Goal: Task Accomplishment & Management: Use online tool/utility

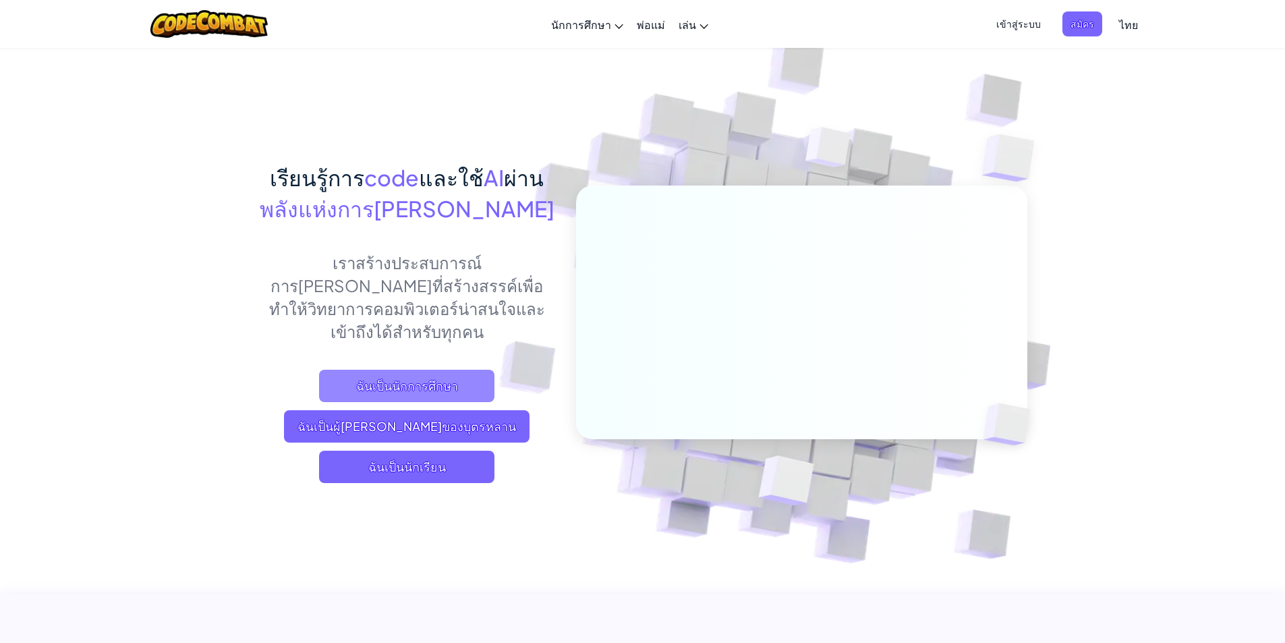
click at [349, 370] on span "ฉันเป็นนักการศึกษา" at bounding box center [406, 386] width 175 height 32
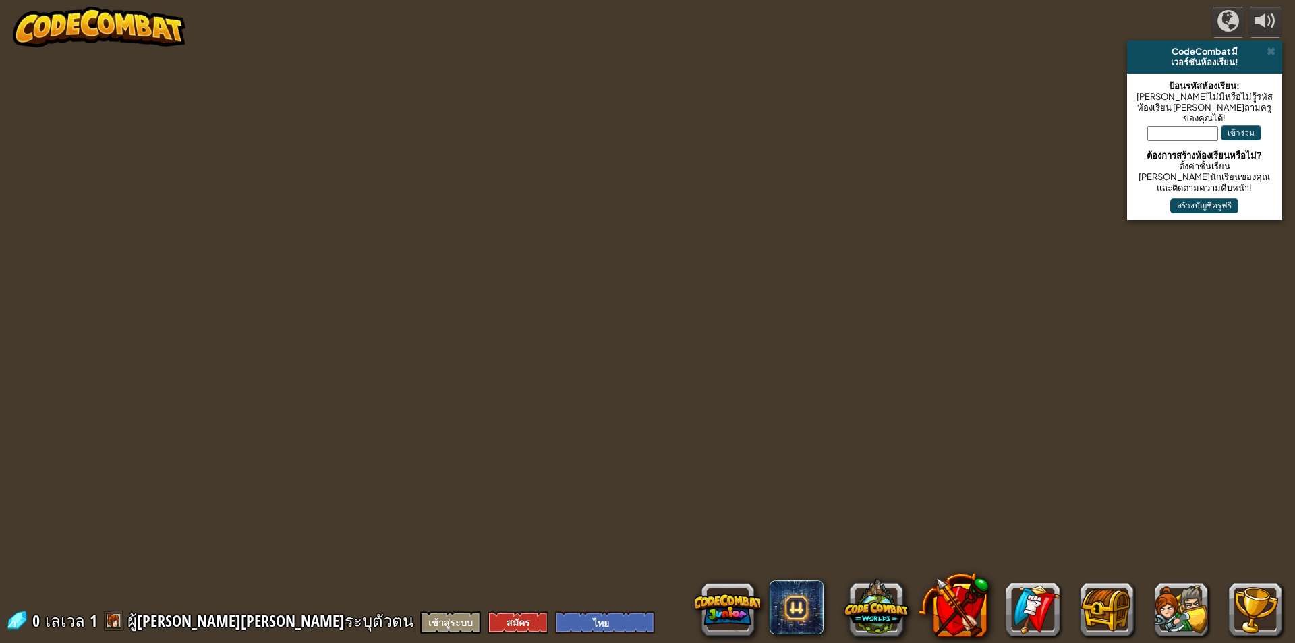
select select "th"
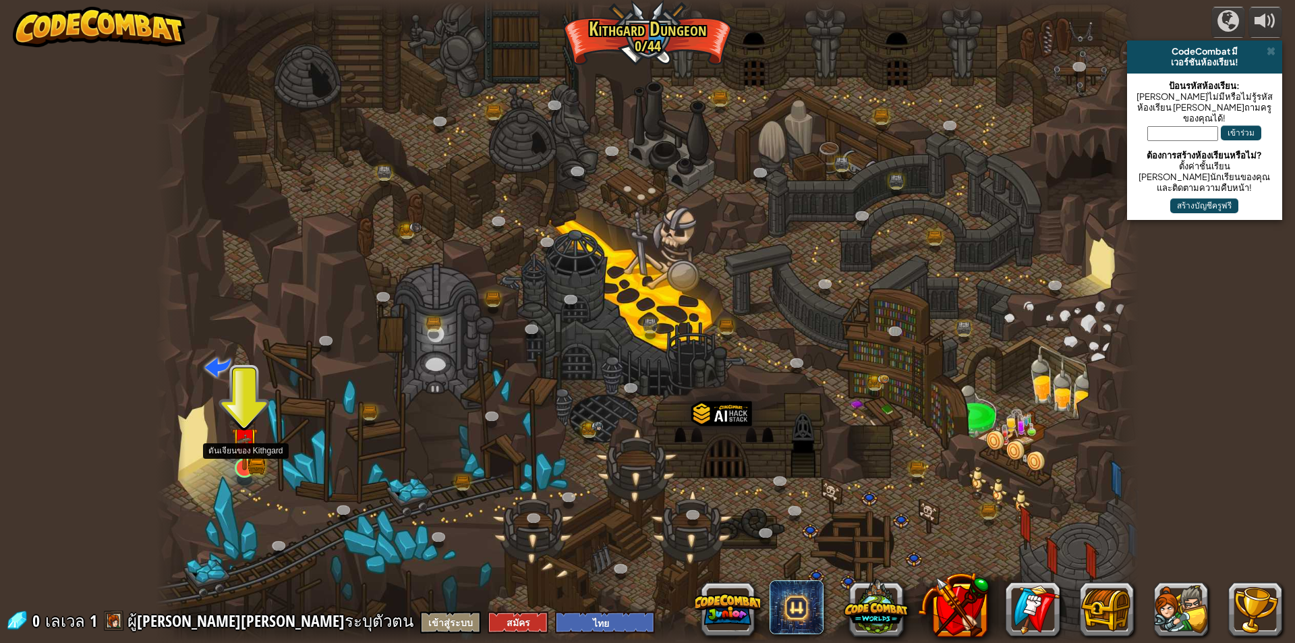
click at [256, 461] on img at bounding box center [244, 440] width 26 height 58
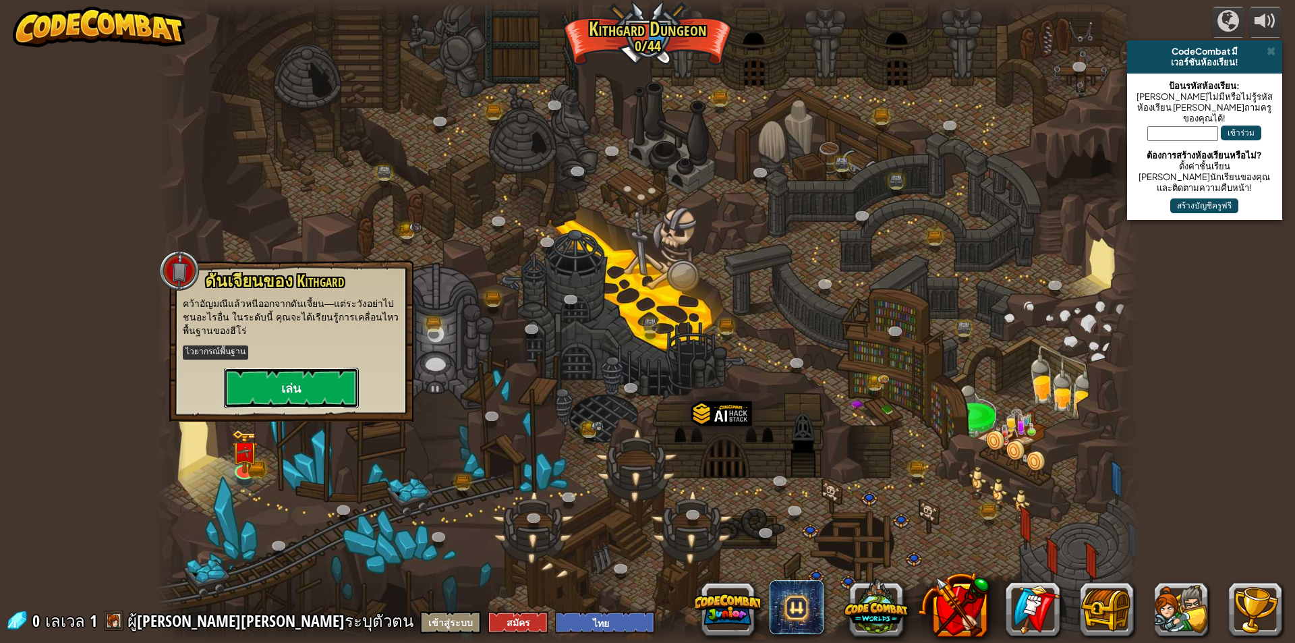
click at [318, 386] on button "เล่น" at bounding box center [291, 388] width 135 height 40
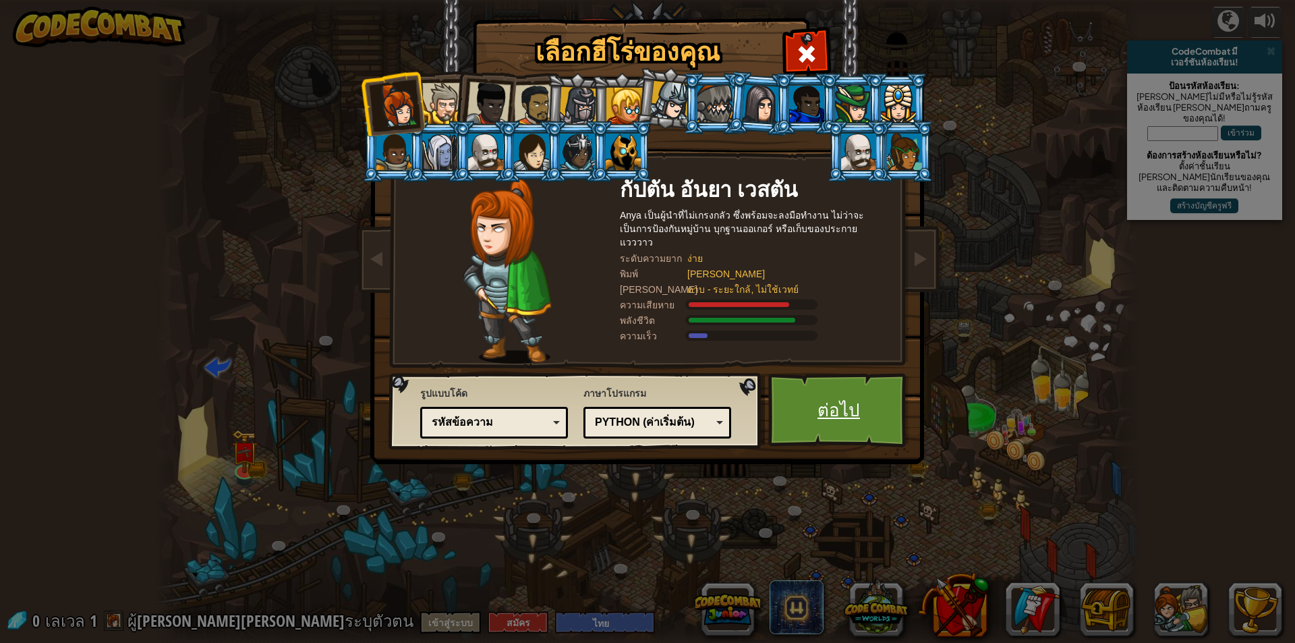
click at [820, 415] on link "ต่อไป" at bounding box center [838, 410] width 141 height 74
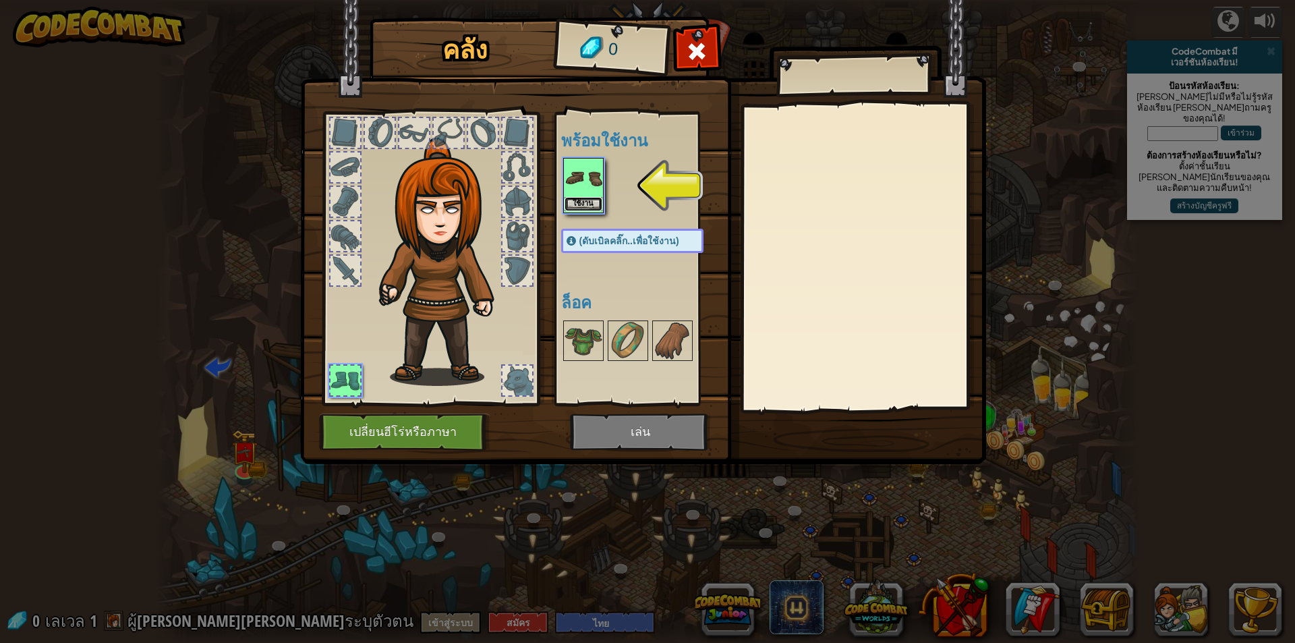
click at [573, 199] on button "ใช้งาน" at bounding box center [583, 204] width 38 height 14
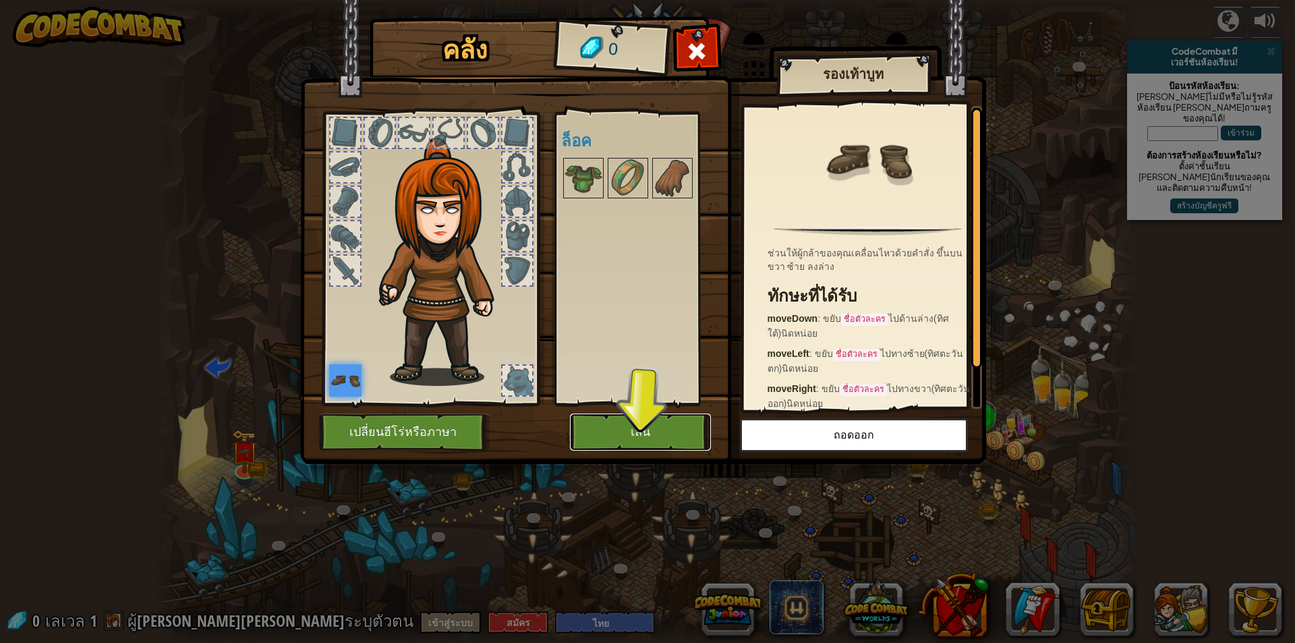
click at [651, 431] on button "เล่น" at bounding box center [640, 431] width 141 height 37
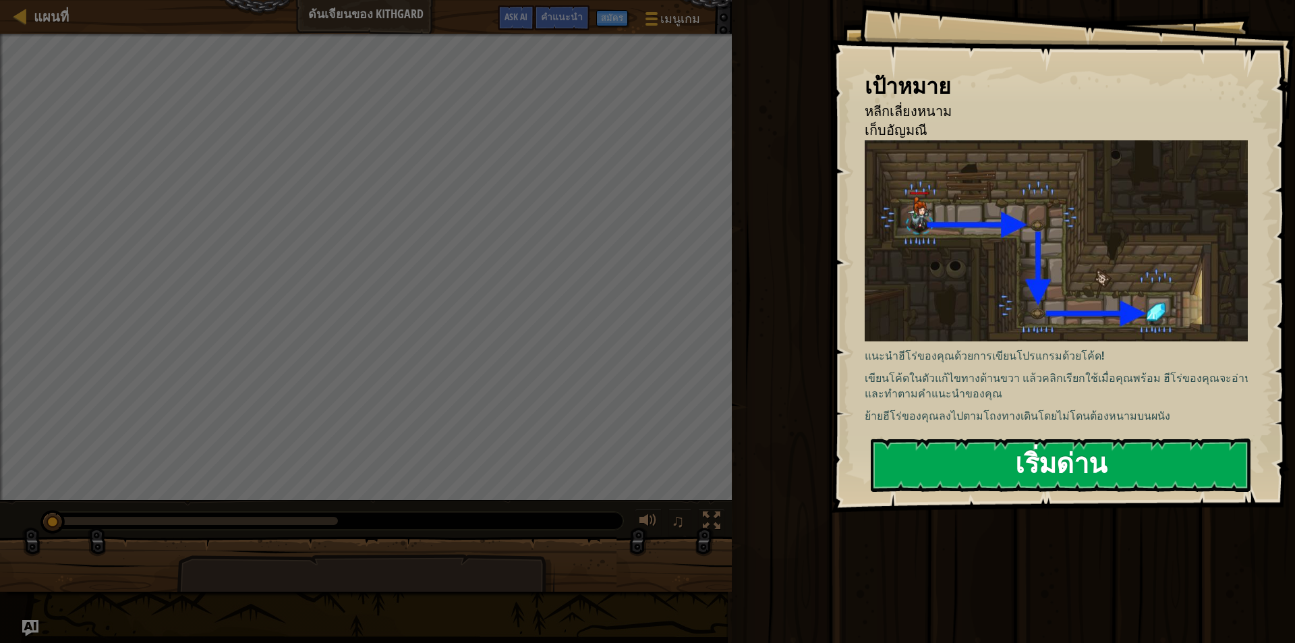
click at [1080, 469] on button "เริ่มด่าน" at bounding box center [1061, 464] width 380 height 53
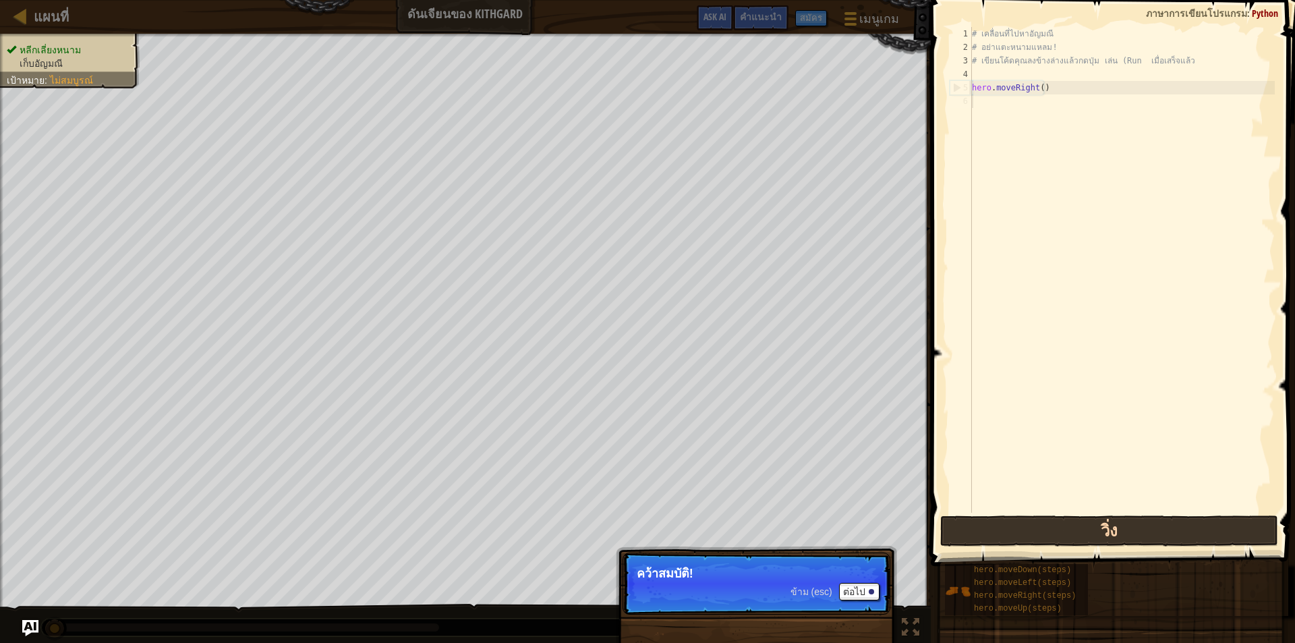
click at [1088, 533] on button "วิ่ง" at bounding box center [1109, 530] width 338 height 31
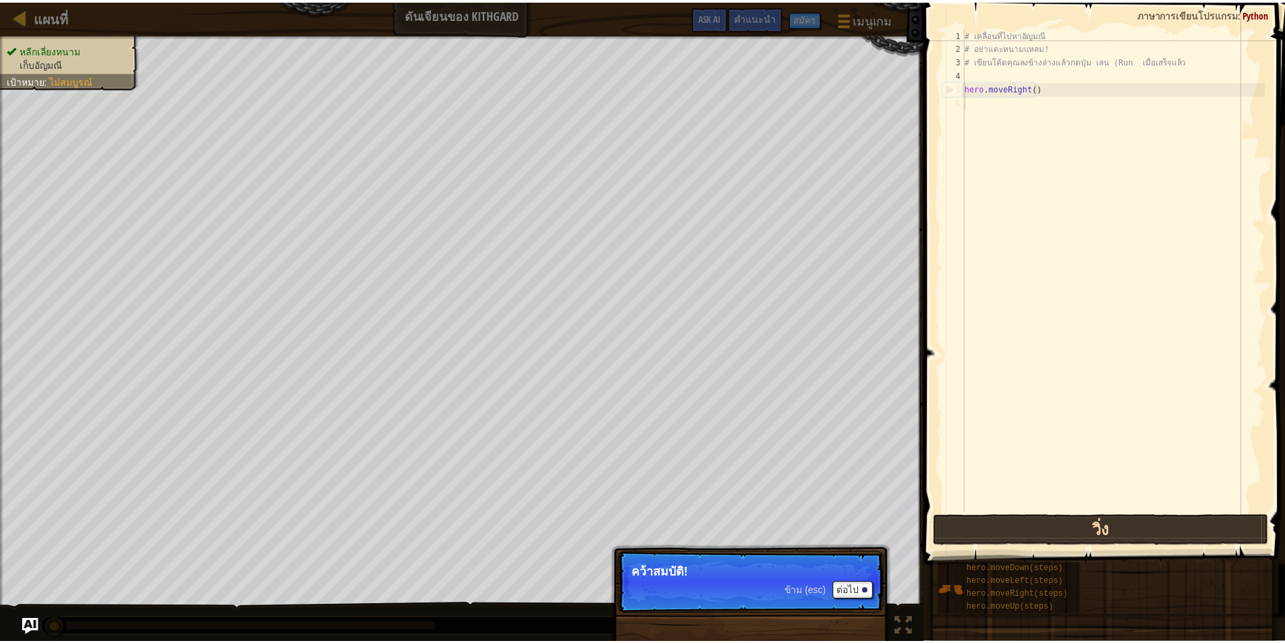
scroll to position [6, 0]
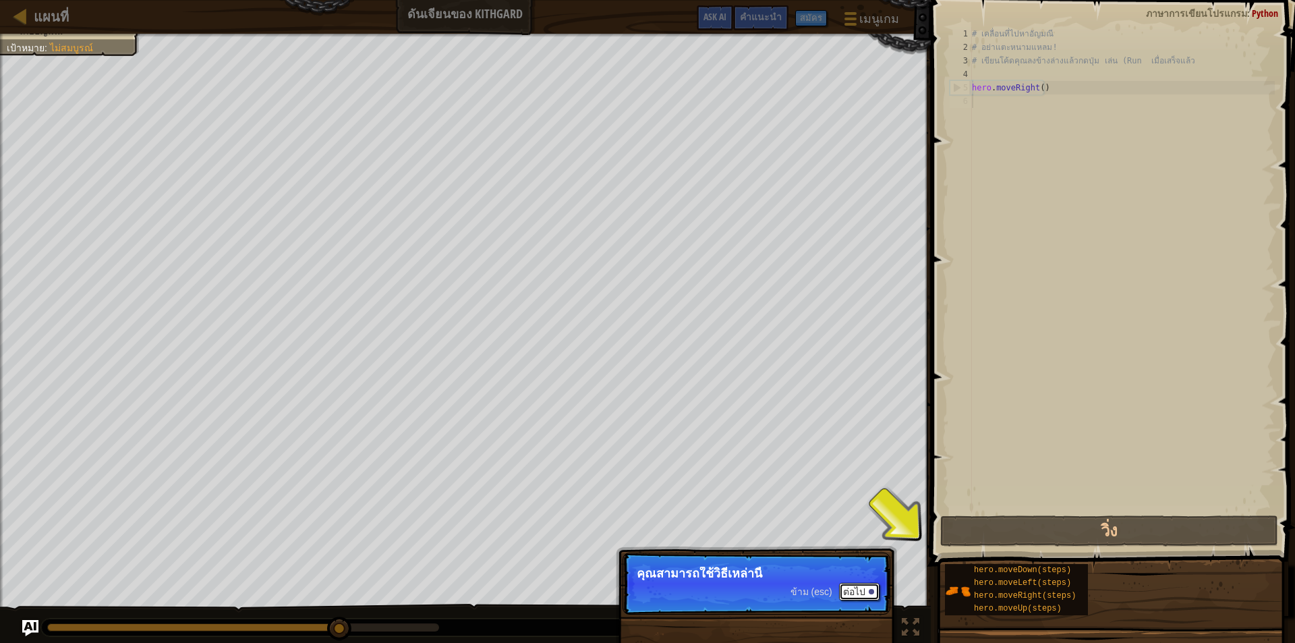
click at [848, 594] on button "ต่อไป" at bounding box center [859, 592] width 40 height 18
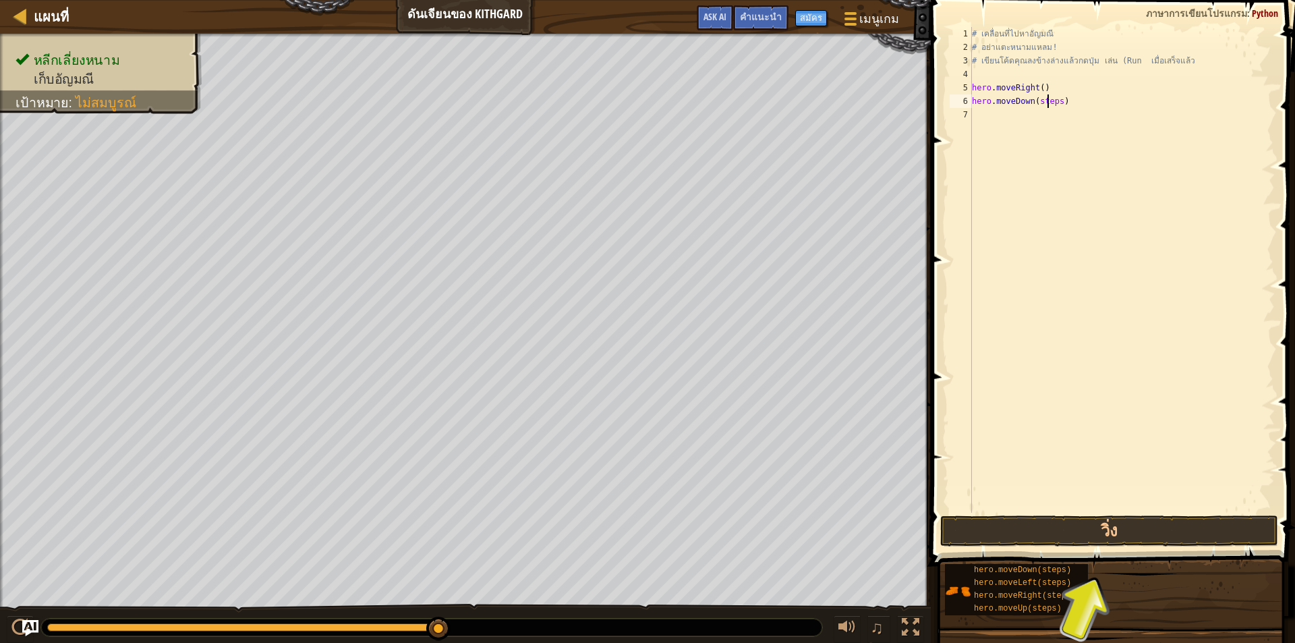
click at [1047, 104] on div "# เคลื่อนที่ไปหาอัญมณี # อย่าแตะหนามแหลม! # เขียนโค้ดคุณลงข้างล่างแล้วกดปุ่ม เล…" at bounding box center [1121, 283] width 305 height 513
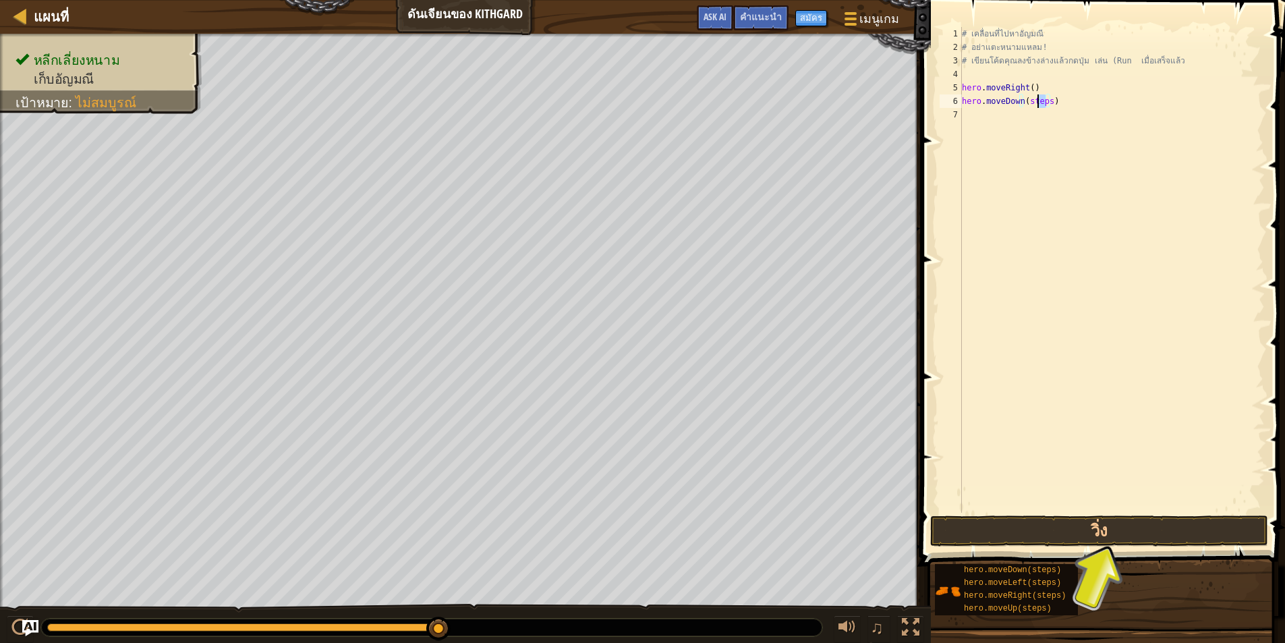
click at [1047, 103] on div "# เคลื่อนที่ไปหาอัญมณี # อย่าแตะหนามแหลม! # เขียนโค้ดคุณลงข้างล่างแล้วกดปุ่ม เล…" at bounding box center [1111, 283] width 305 height 513
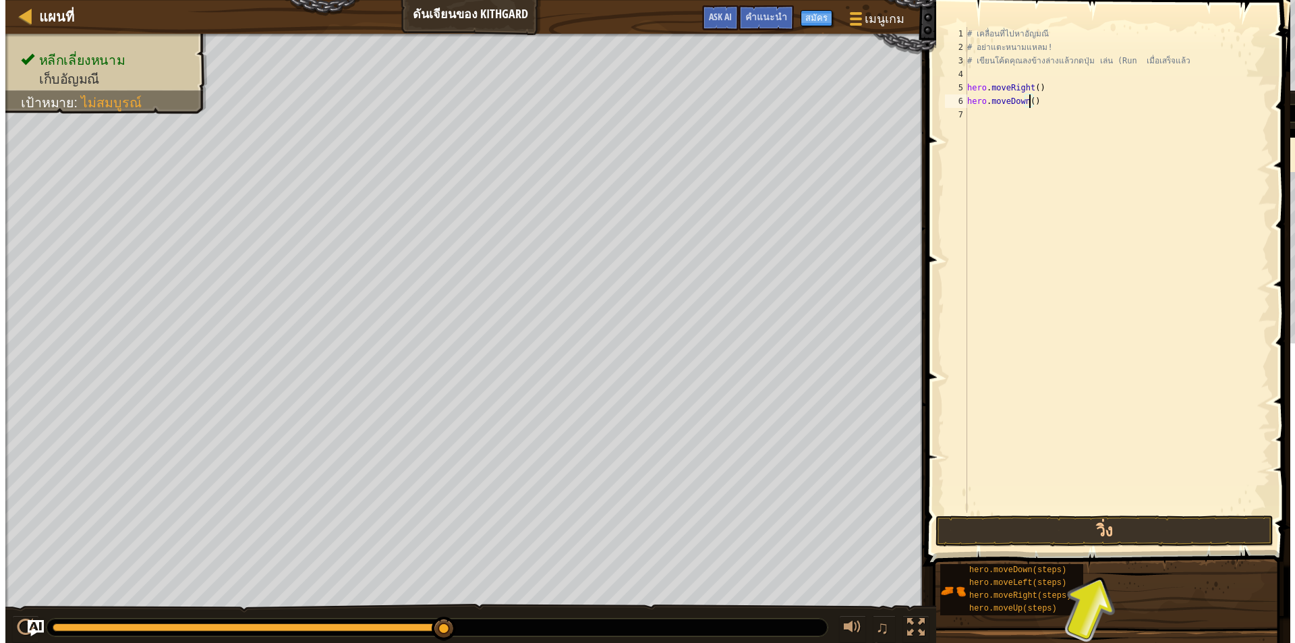
scroll to position [6, 5]
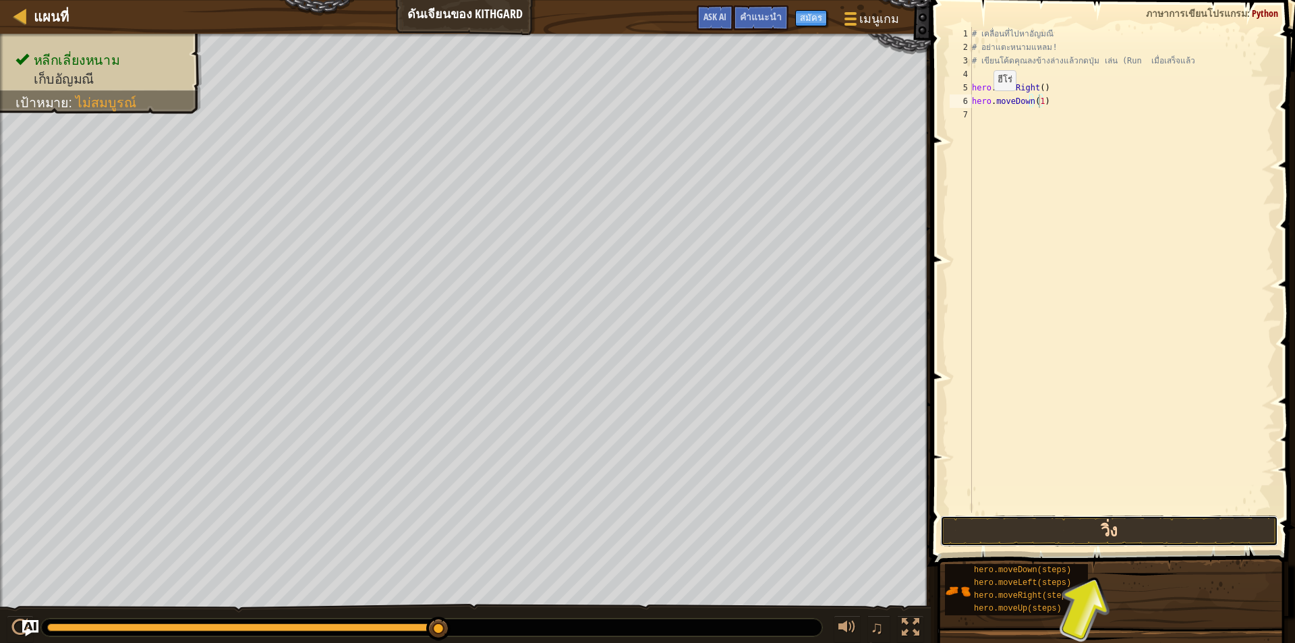
click at [1026, 533] on button "วิ่ง" at bounding box center [1109, 530] width 338 height 31
click at [1060, 113] on div "# เคลื่อนที่ไปหาอัญมณี # อย่าแตะหนามแหลม! # เขียนโค้ดคุณลงข้างล่างแล้วกดปุ่ม เล…" at bounding box center [1121, 283] width 305 height 513
type textarea "hero.moveRight(1)"
click at [1031, 531] on button "วิ่ง" at bounding box center [1109, 530] width 338 height 31
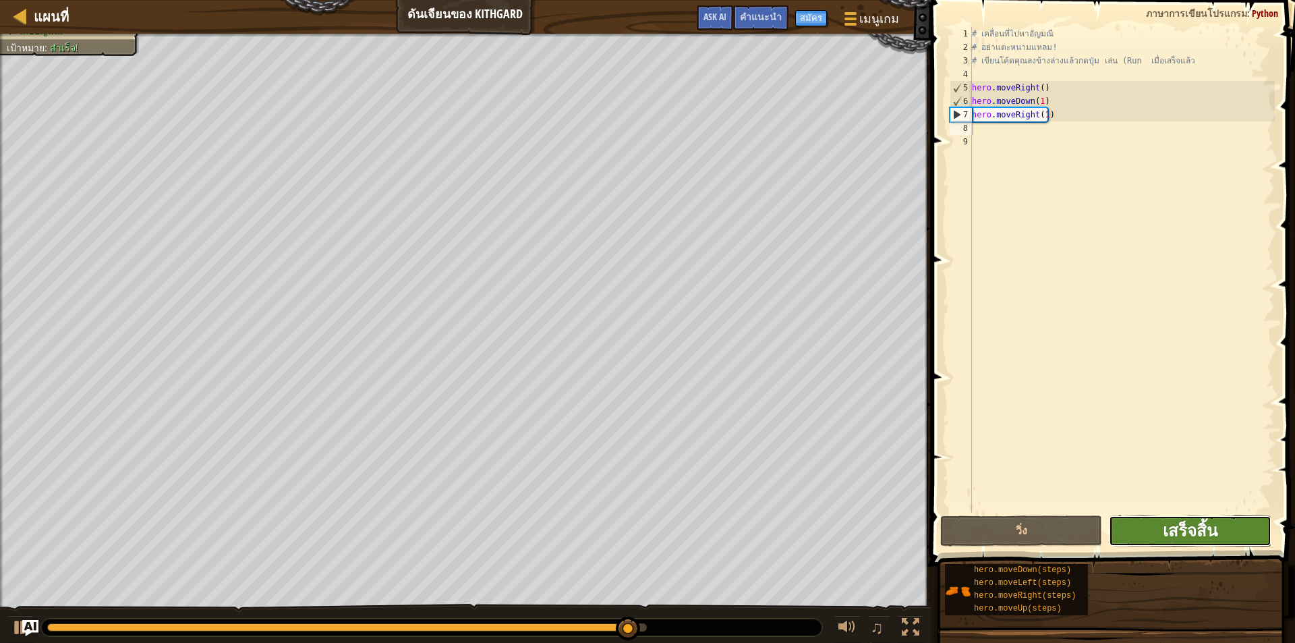
click at [1195, 534] on span "เสร็จสิ้น" at bounding box center [1190, 530] width 55 height 22
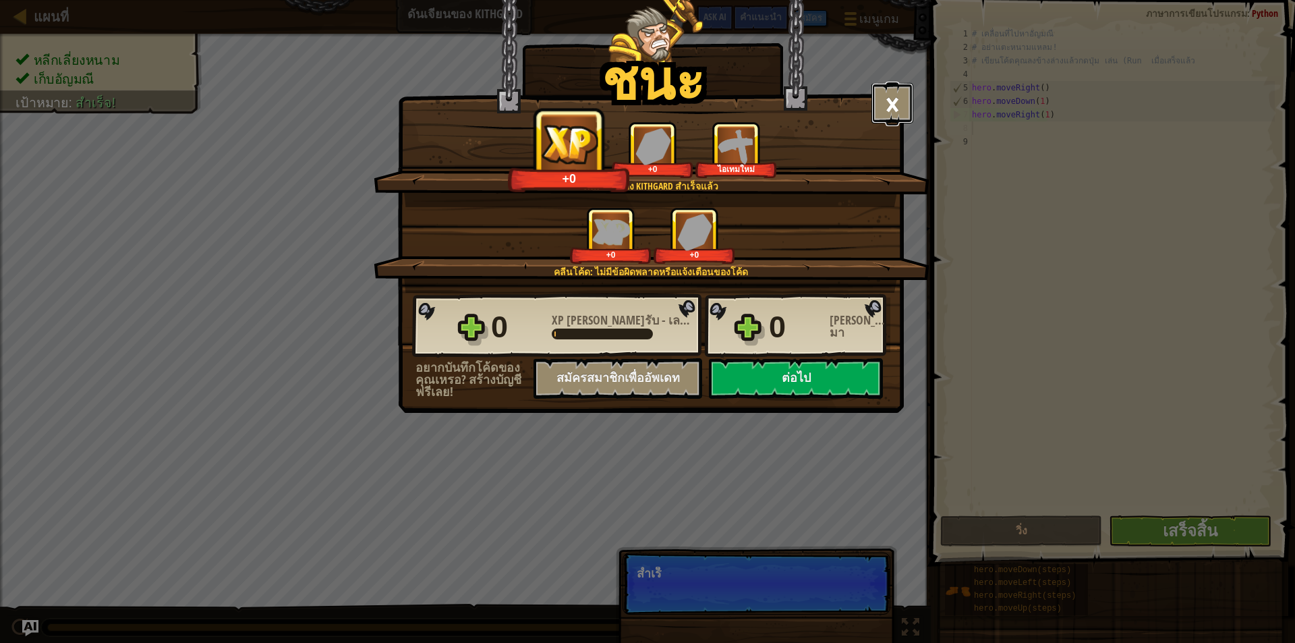
click at [887, 105] on button "×" at bounding box center [892, 103] width 42 height 40
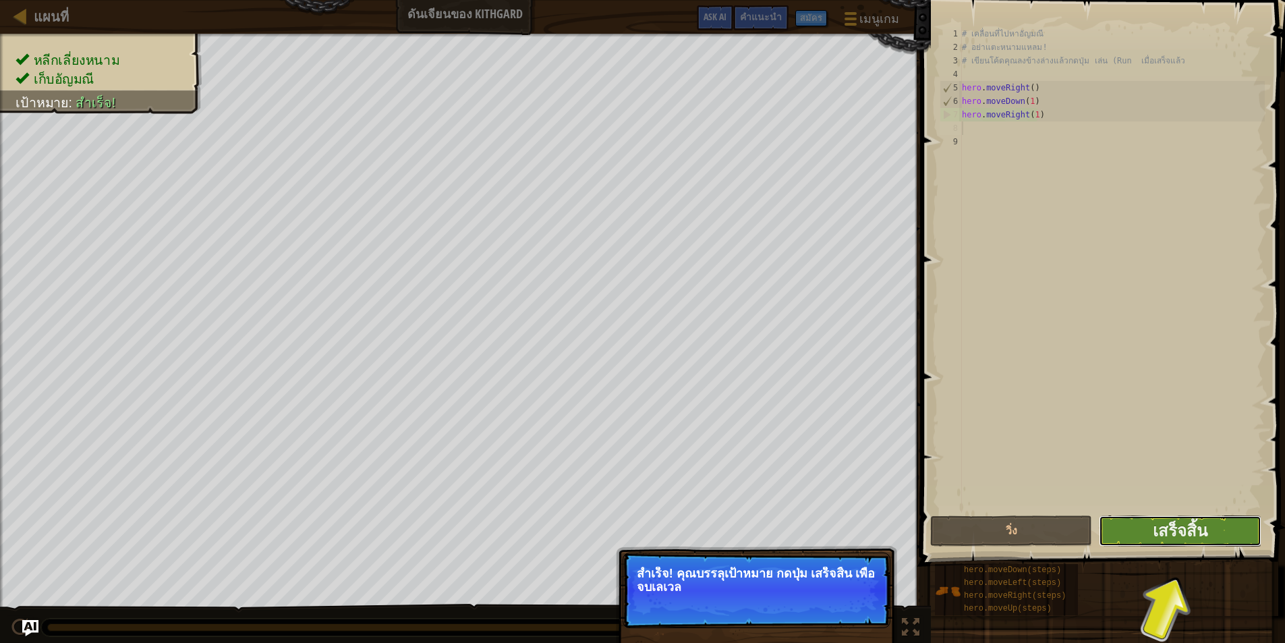
click at [1144, 531] on button "เสร็จสิ้น" at bounding box center [1180, 530] width 162 height 31
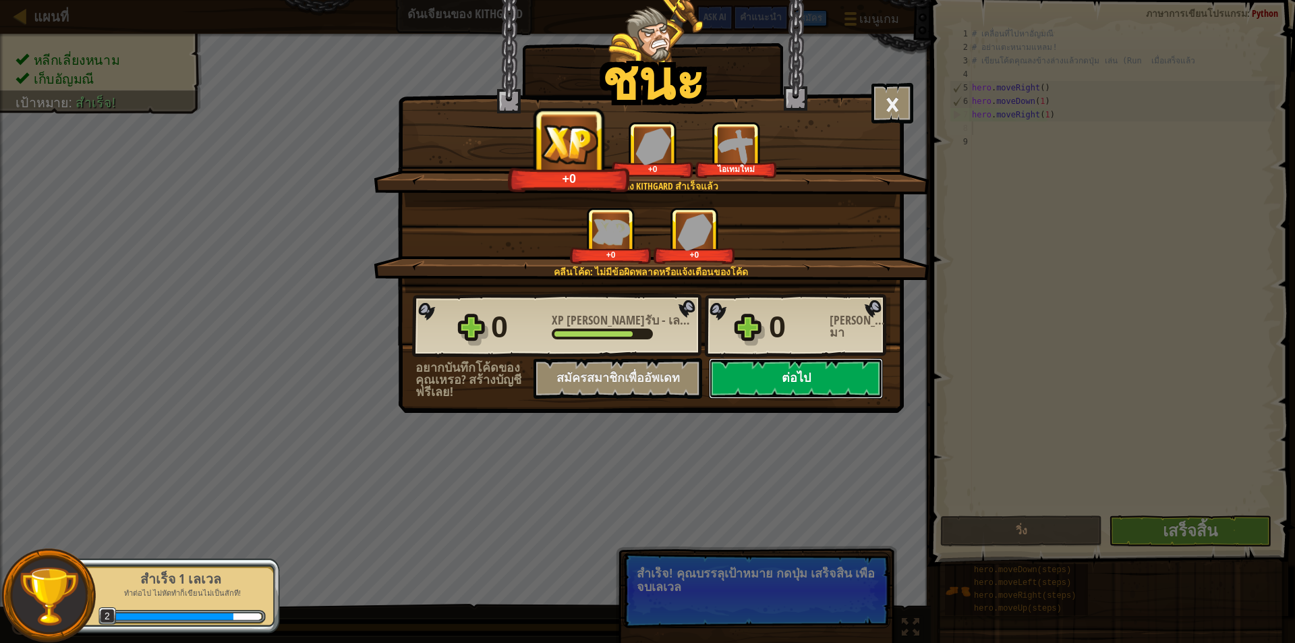
click at [777, 384] on button "ต่อไป" at bounding box center [796, 378] width 174 height 40
select select "th"
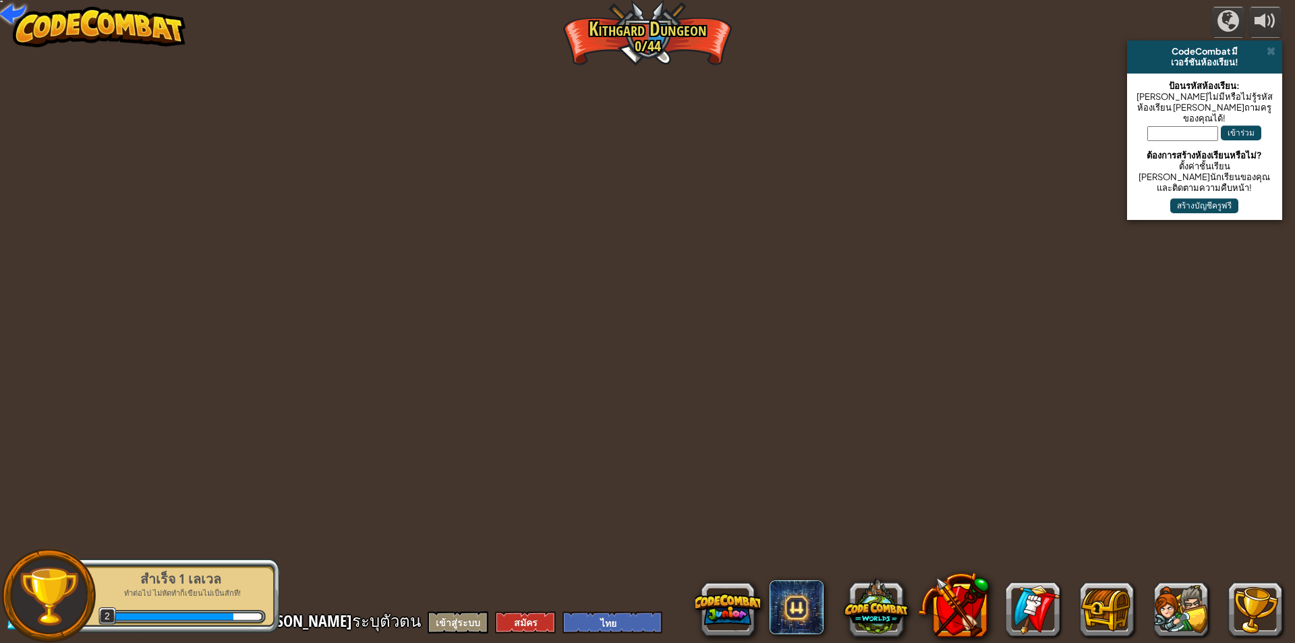
select select "th"
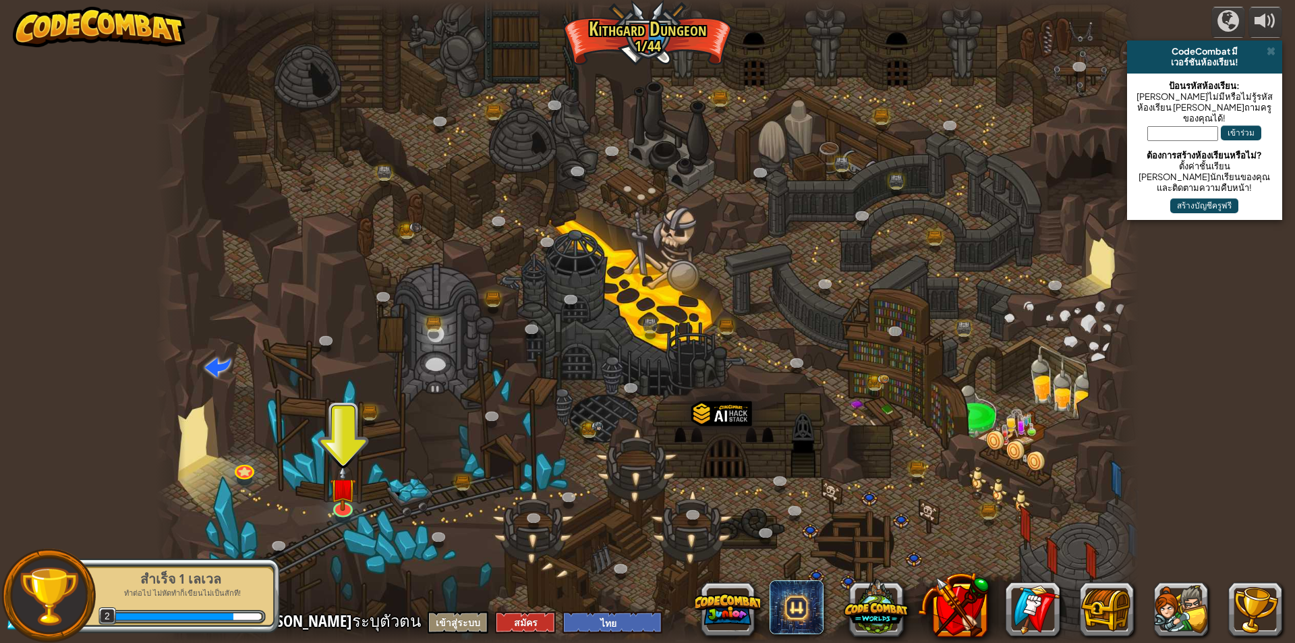
click at [337, 519] on div at bounding box center [343, 516] width 16 height 11
click at [341, 496] on img at bounding box center [343, 476] width 26 height 61
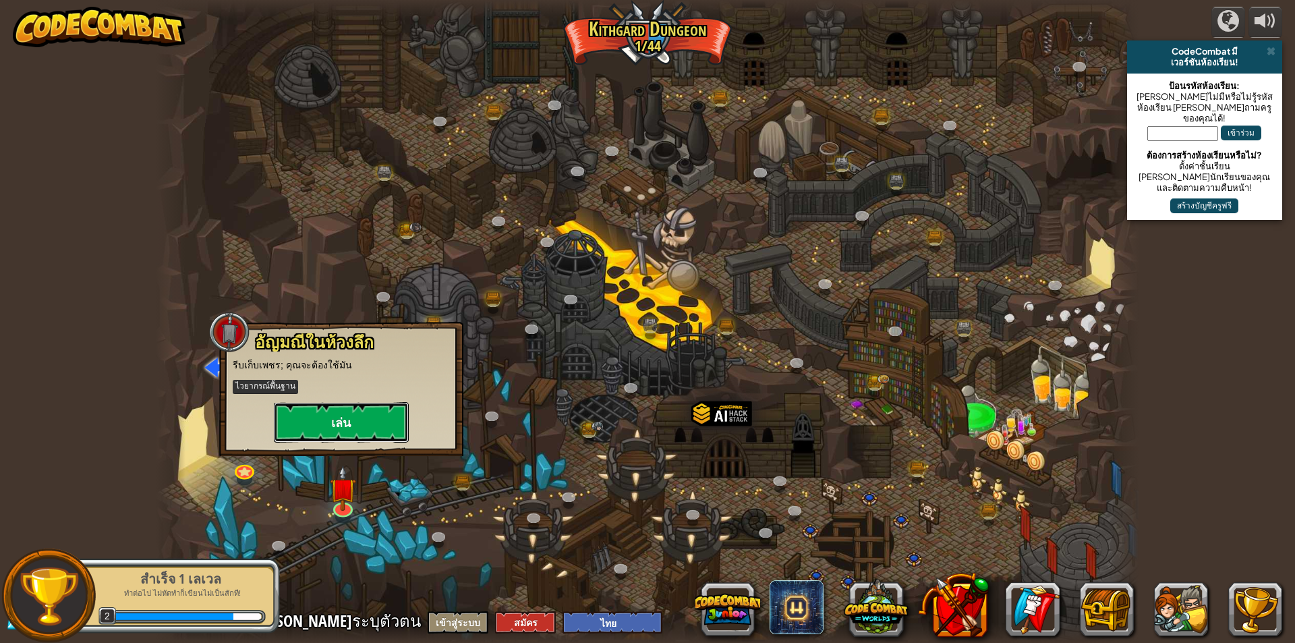
click at [308, 432] on button "เล่น" at bounding box center [341, 422] width 135 height 40
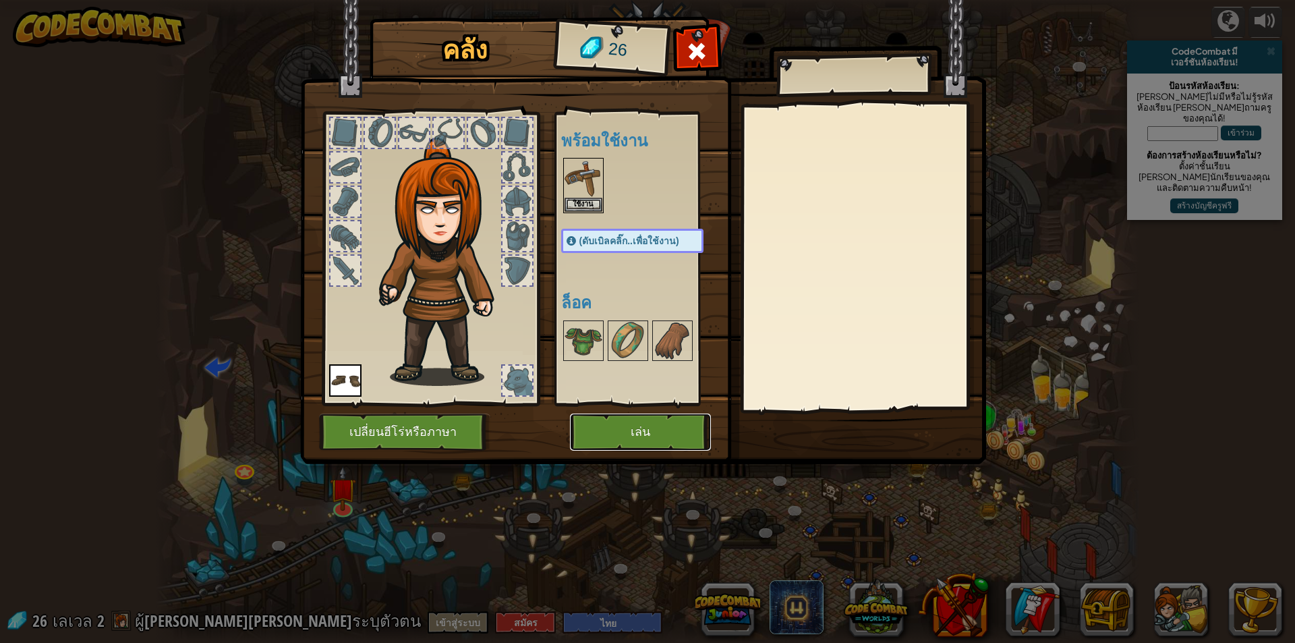
click at [662, 430] on button "เล่น" at bounding box center [640, 431] width 141 height 37
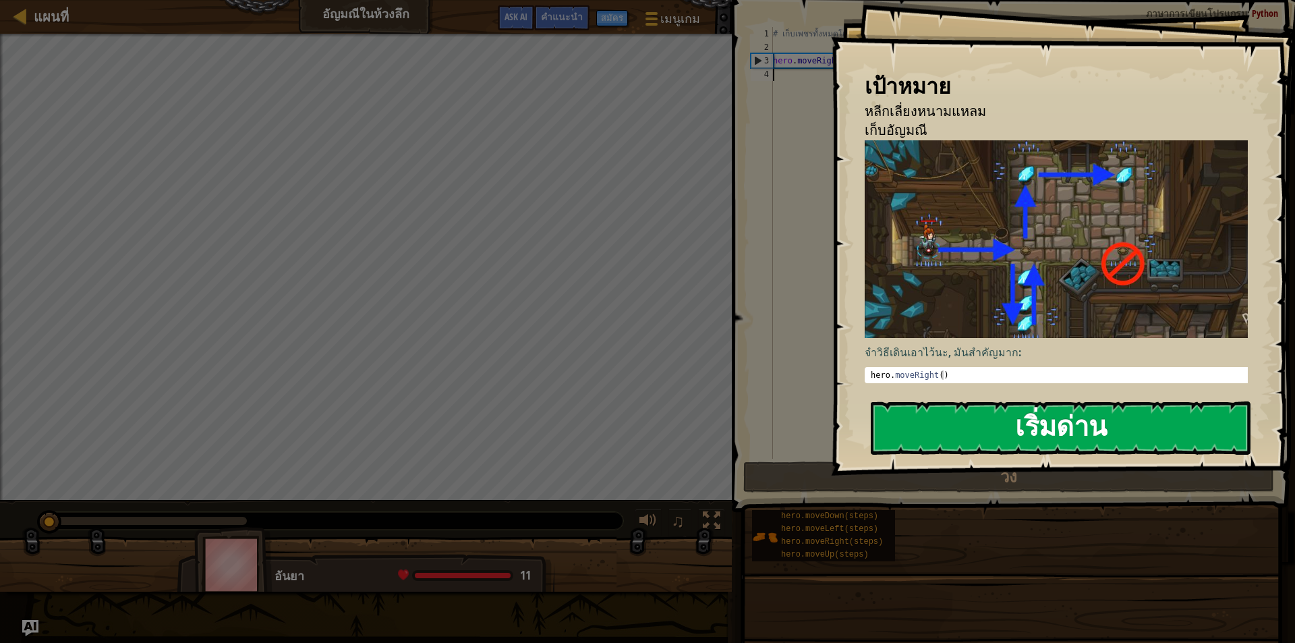
click at [961, 440] on button "เริ่มด่าน" at bounding box center [1061, 427] width 380 height 53
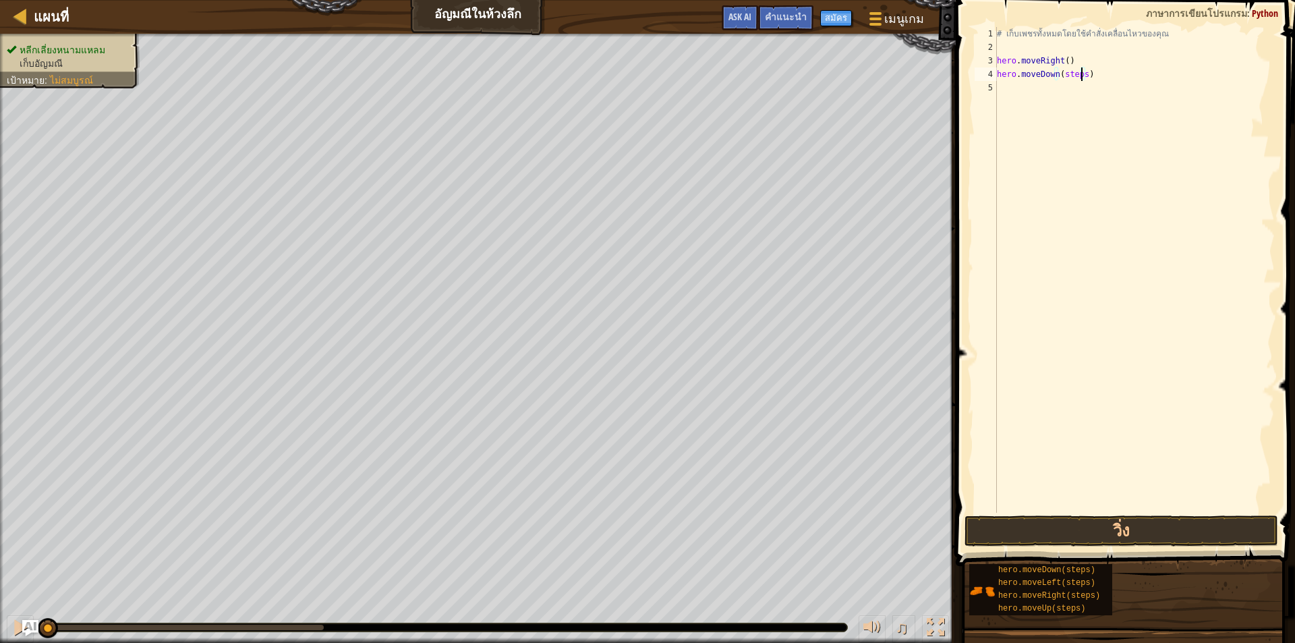
click at [1082, 73] on div "# เก็บเพชรทั้งหมดโดยใช้คำสั่งเคลื่อนไหวของคุณ hero . moveRight ( ) hero . moveD…" at bounding box center [1134, 283] width 281 height 513
click at [1082, 520] on button "วิ่ง" at bounding box center [1121, 530] width 314 height 31
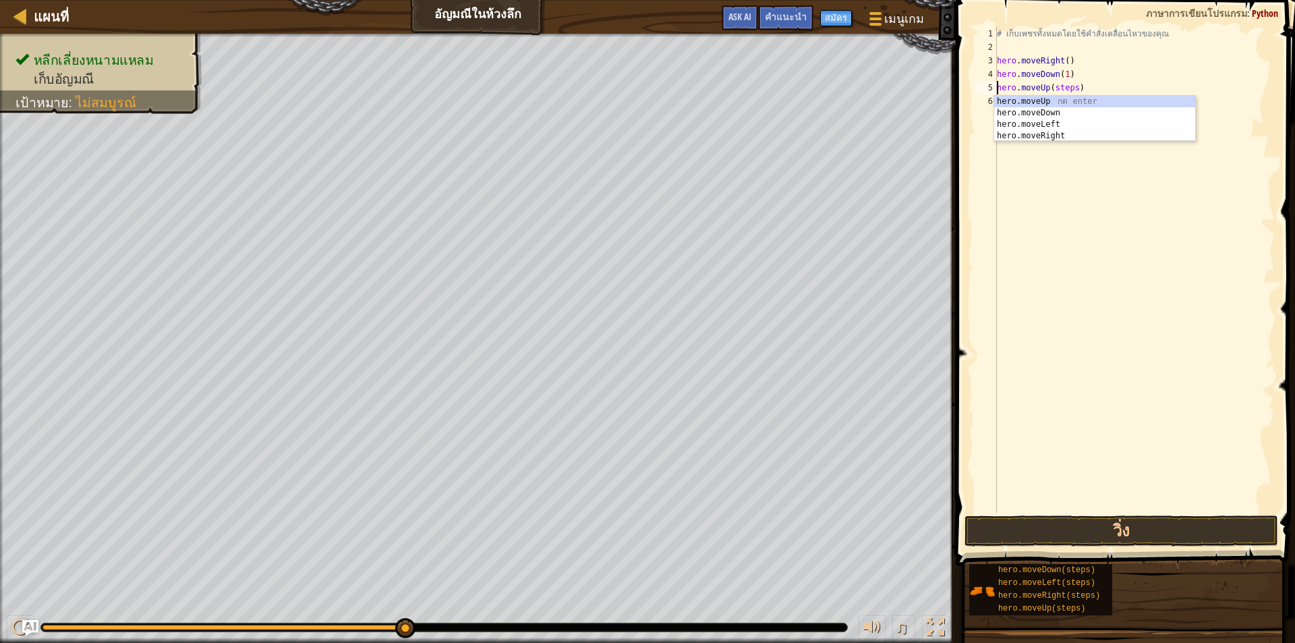
click at [1073, 87] on div "# เก็บเพชรทั้งหมดโดยใช้คำสั่งเคลื่อนไหวของคุณ hero . moveRight ( ) hero . moveD…" at bounding box center [1134, 283] width 281 height 513
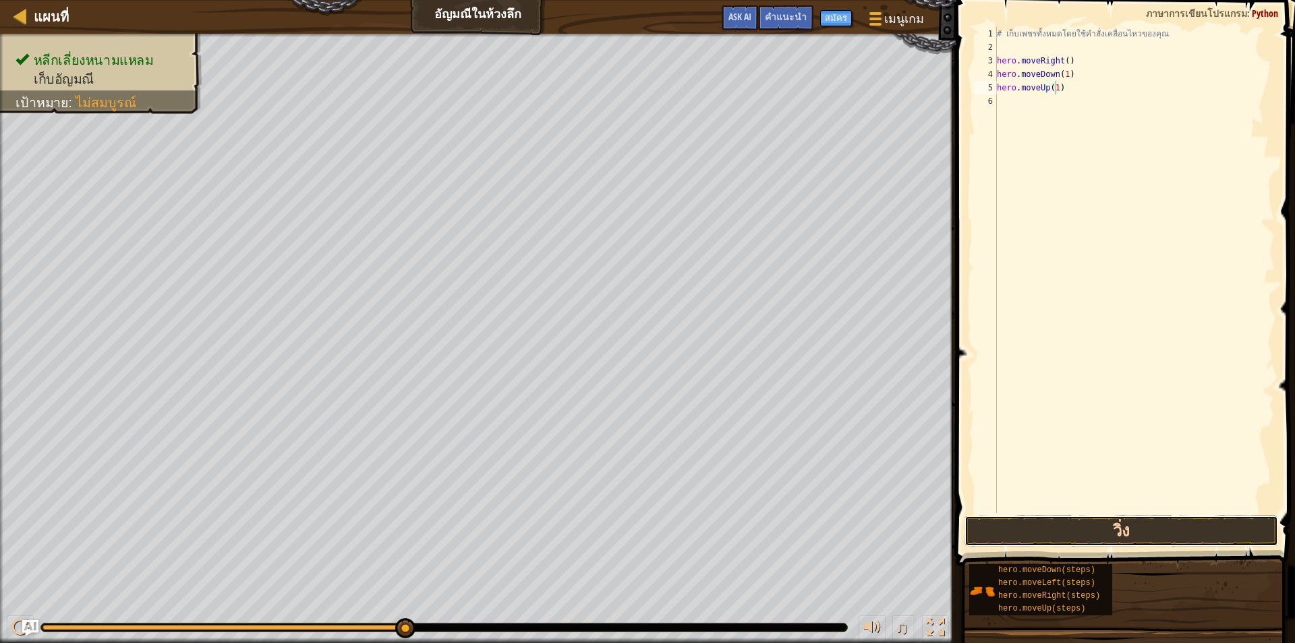
click at [1022, 523] on button "วิ่ง" at bounding box center [1121, 530] width 314 height 31
click at [1072, 101] on div "# เก็บเพชรทั้งหมดโดยใช้คำสั่งเคลื่อนไหวของคุณ hero . moveRight ( ) hero . moveD…" at bounding box center [1134, 283] width 281 height 513
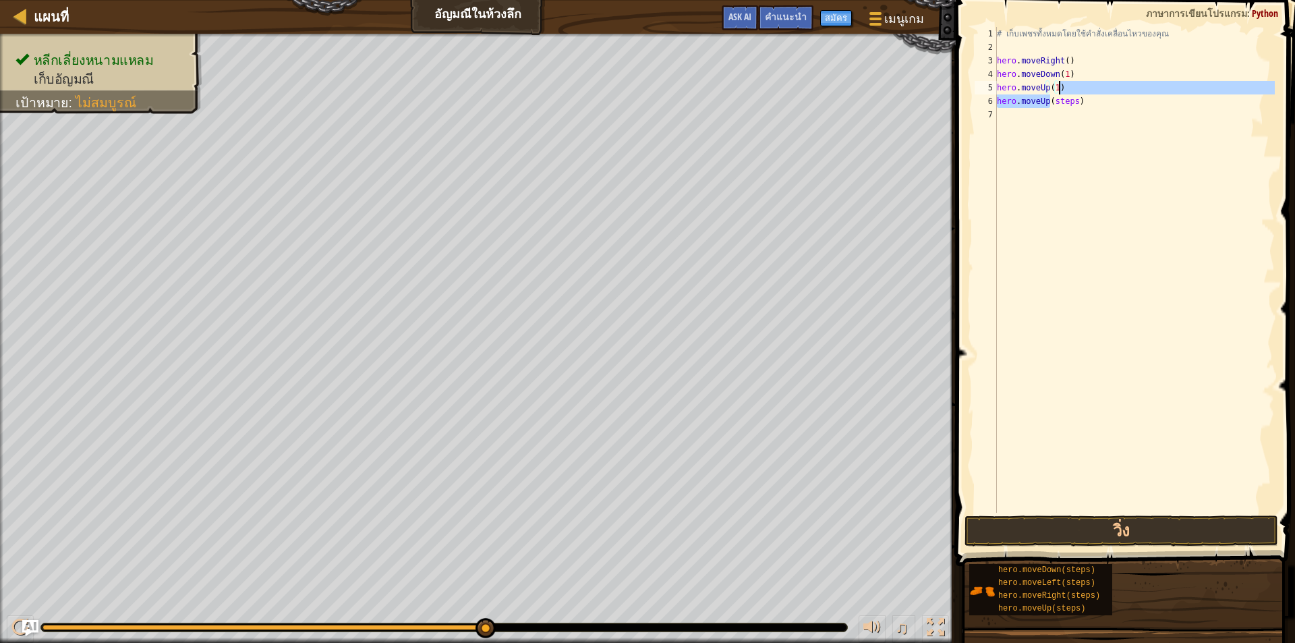
drag, startPoint x: 1047, startPoint y: 100, endPoint x: 1077, endPoint y: 90, distance: 31.1
click at [1077, 90] on div "# เก็บเพชรทั้งหมดโดยใช้คำสั่งเคลื่อนไหวของคุณ hero . moveRight ( ) hero . moveD…" at bounding box center [1134, 283] width 281 height 513
click at [1065, 103] on div "# เก็บเพชรทั้งหมดโดยใช้คำสั่งเคลื่อนไหวของคุณ hero . moveRight ( ) hero . moveD…" at bounding box center [1134, 283] width 281 height 513
click at [1074, 98] on div "# เก็บเพชรทั้งหมดโดยใช้คำสั่งเคลื่อนไหวของคุณ hero . moveRight ( ) hero . moveD…" at bounding box center [1134, 283] width 281 height 513
click at [1055, 525] on button "วิ่ง" at bounding box center [1121, 530] width 314 height 31
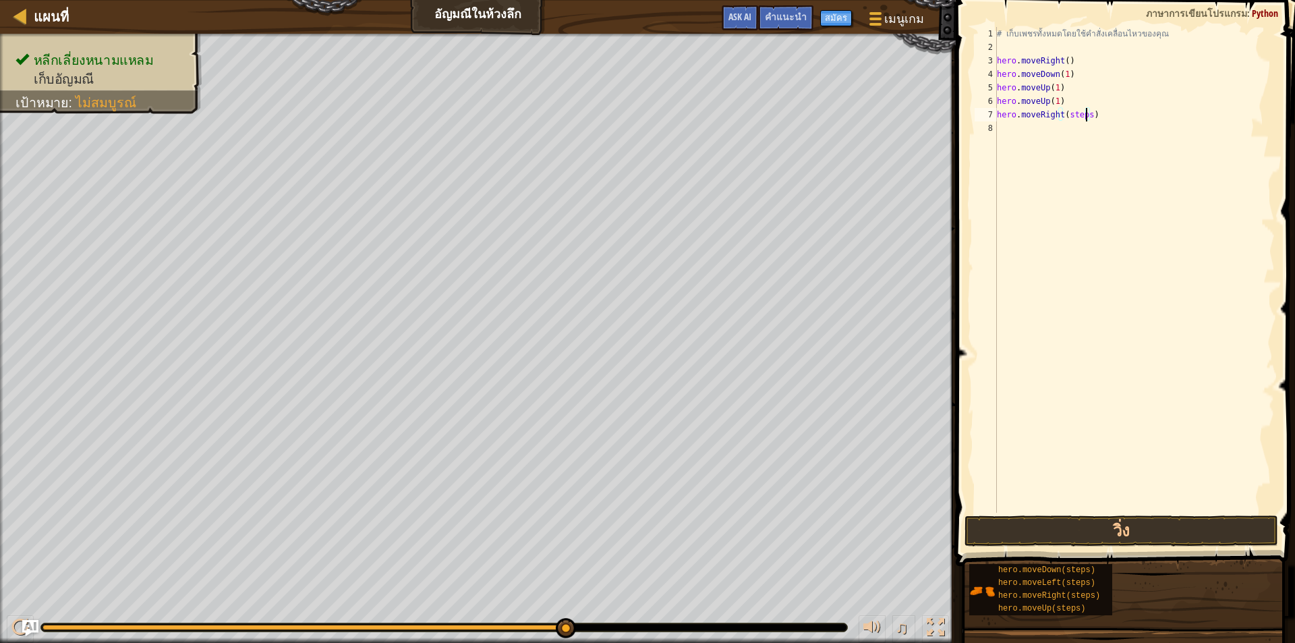
click at [1086, 117] on div "# เก็บเพชรทั้งหมดโดยใช้คำสั่งเคลื่อนไหวของคุณ hero . moveRight ( ) hero . moveD…" at bounding box center [1134, 283] width 281 height 513
type textarea "hero.moveRight(1)"
click at [1050, 524] on button "วิ่ง" at bounding box center [1121, 530] width 314 height 31
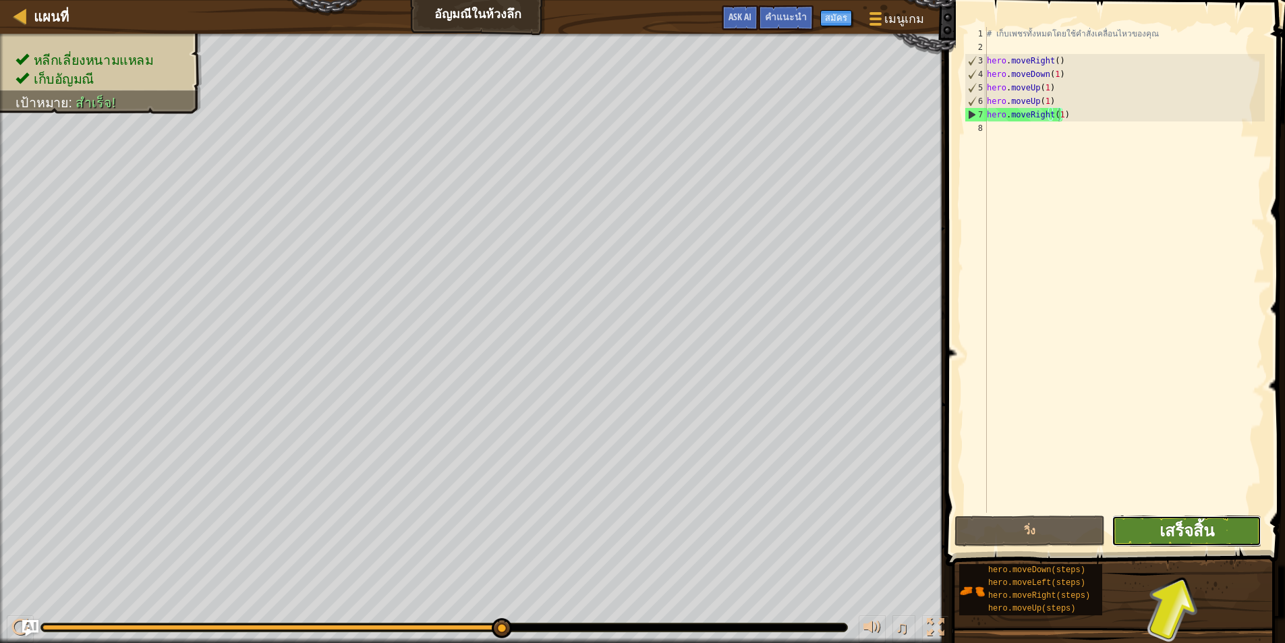
click at [1197, 531] on span "เสร็จสิ้น" at bounding box center [1186, 530] width 55 height 22
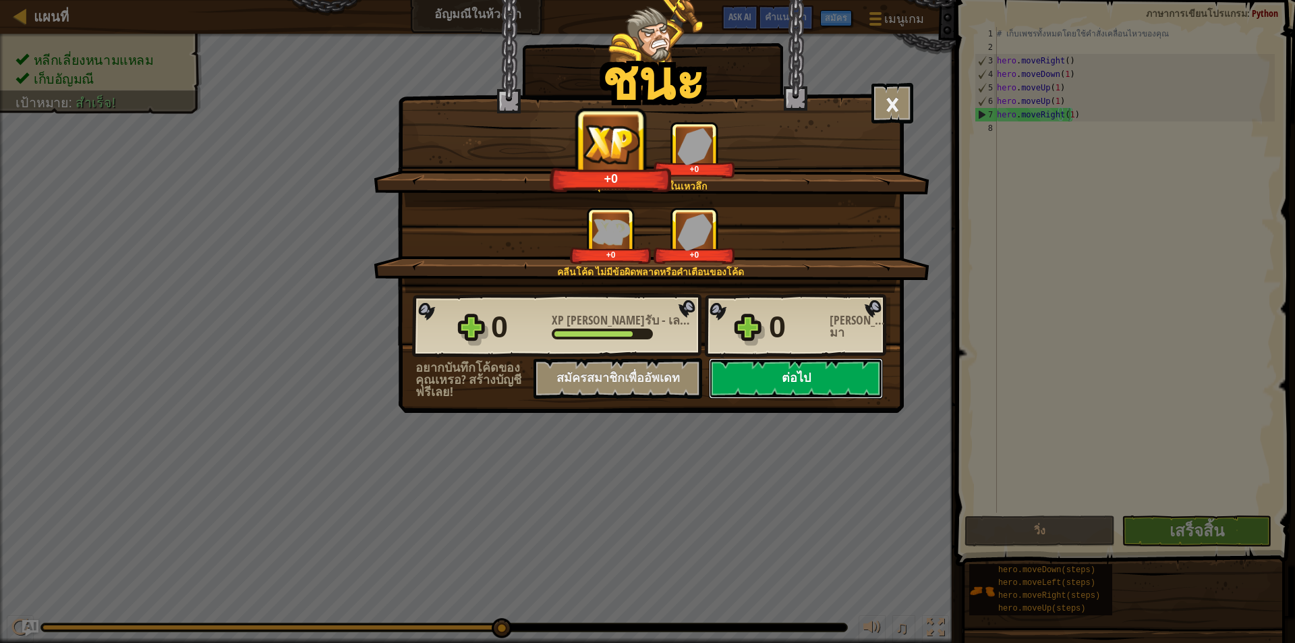
click at [821, 388] on button "ต่อไป" at bounding box center [796, 378] width 174 height 40
select select "th"
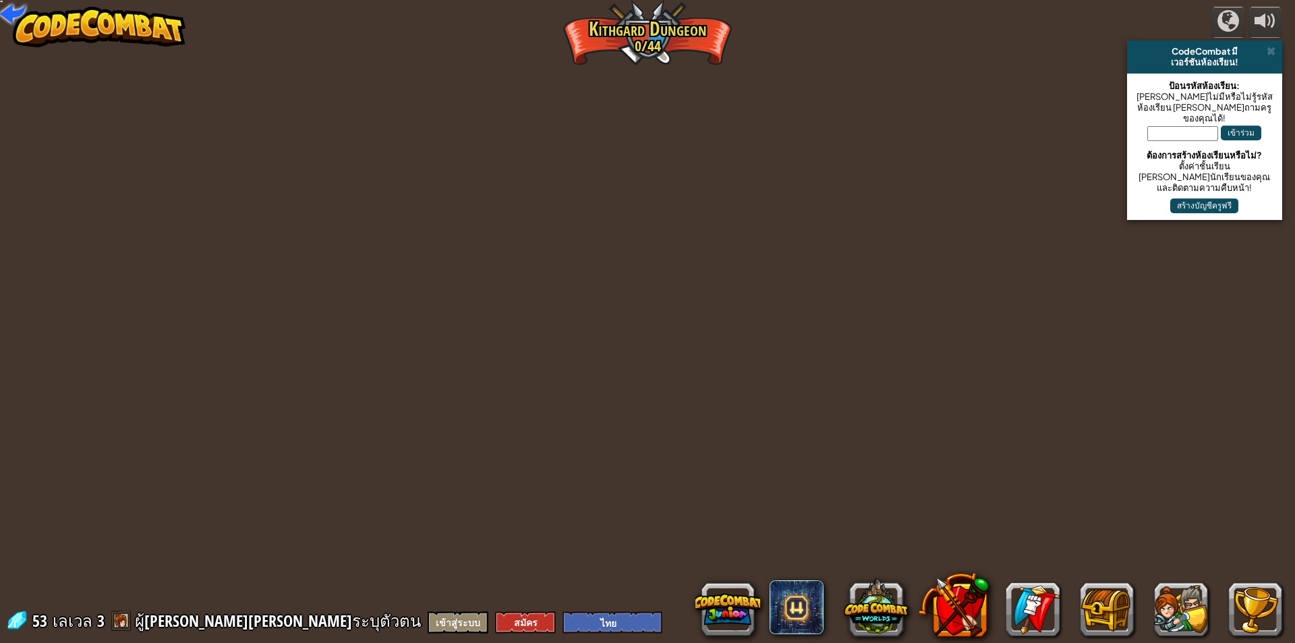
select select "th"
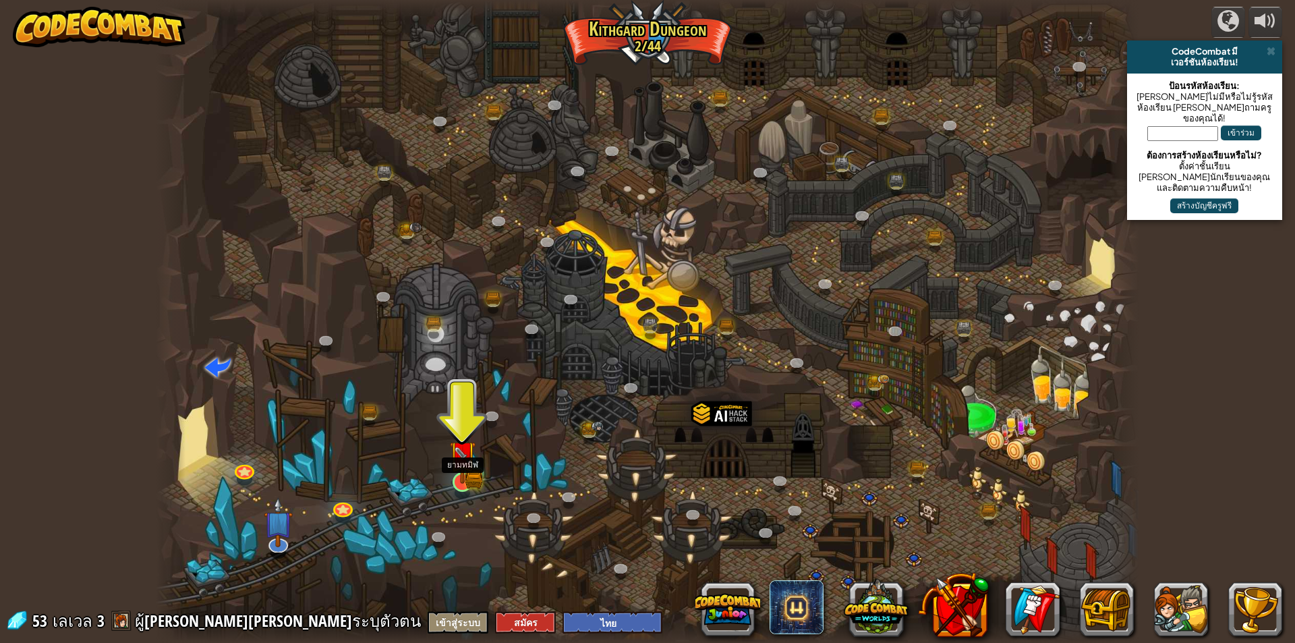
click at [462, 477] on img at bounding box center [462, 454] width 26 height 58
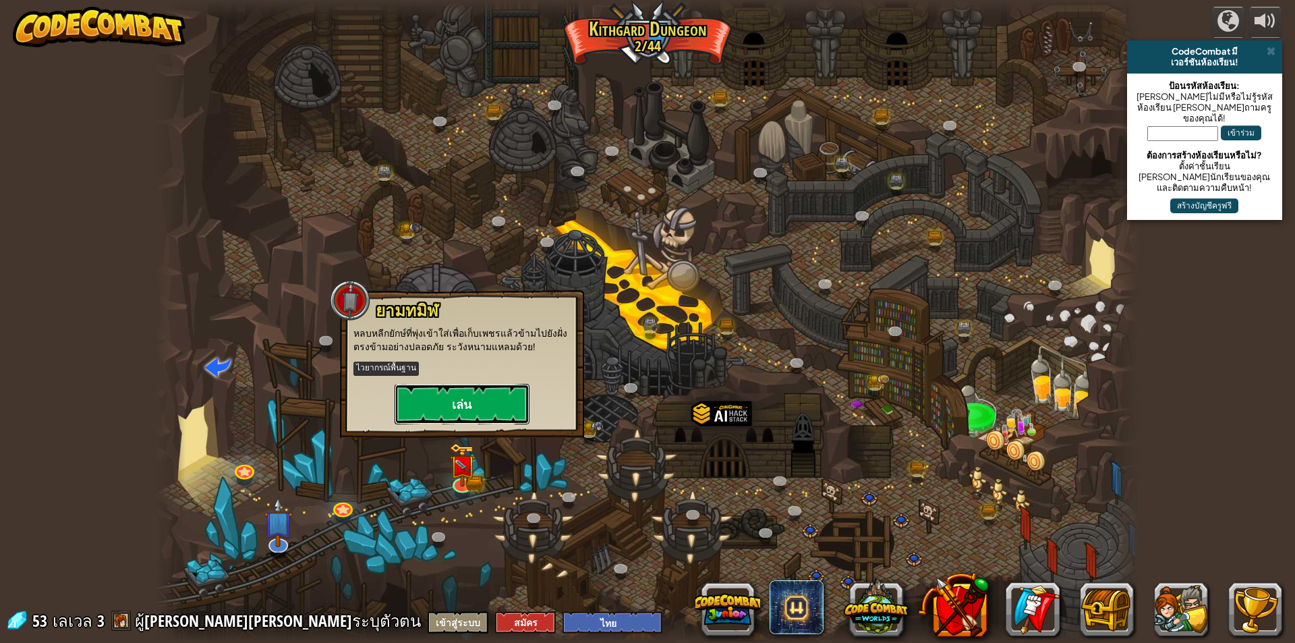
click at [478, 395] on button "เล่น" at bounding box center [462, 404] width 135 height 40
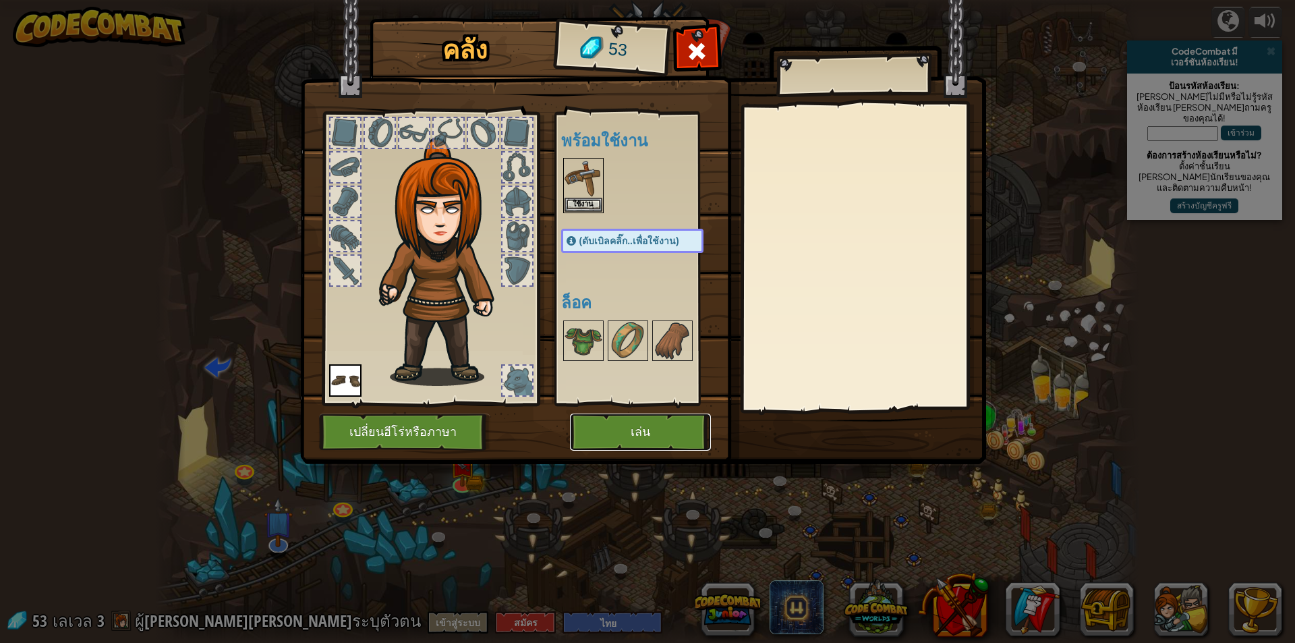
click at [606, 434] on button "เล่น" at bounding box center [640, 431] width 141 height 37
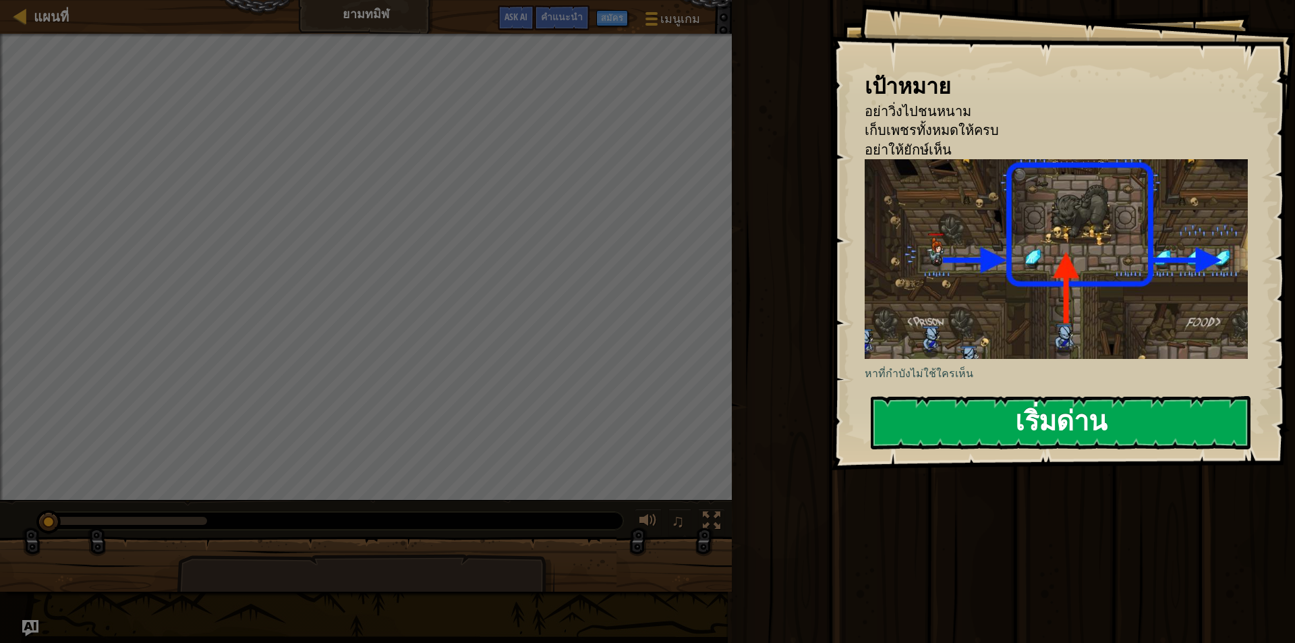
click at [1138, 411] on button "เริ่มด่าน" at bounding box center [1061, 422] width 380 height 53
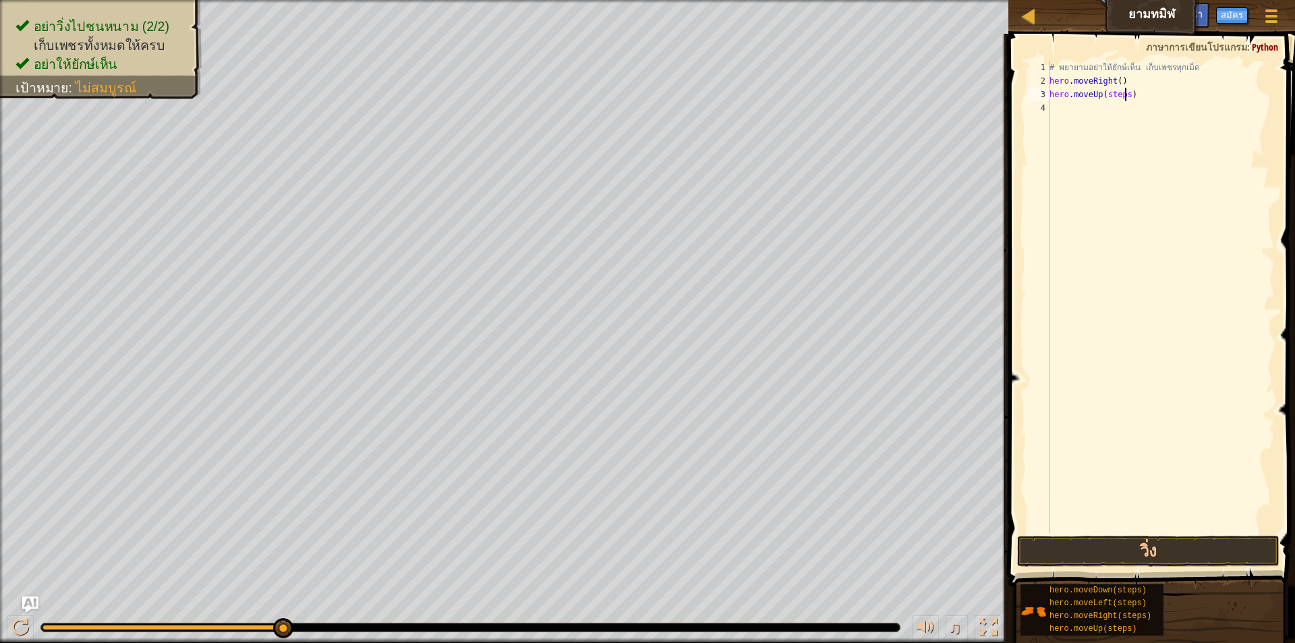
click at [1123, 93] on div "# พยายามอย่าให้ยักษ์เห็น เก็บเพชรทุกเม็ด hero . moveRight ( ) hero . moveUp ( s…" at bounding box center [1161, 310] width 228 height 499
click at [1094, 544] on button "วิ่ง" at bounding box center [1148, 550] width 262 height 31
click at [1137, 111] on div "# พยายามอย่าให้ยักษ์เห็น เก็บเพชรทุกเม็ด hero . moveRight ( ) hero . moveUp ( 1…" at bounding box center [1161, 310] width 228 height 499
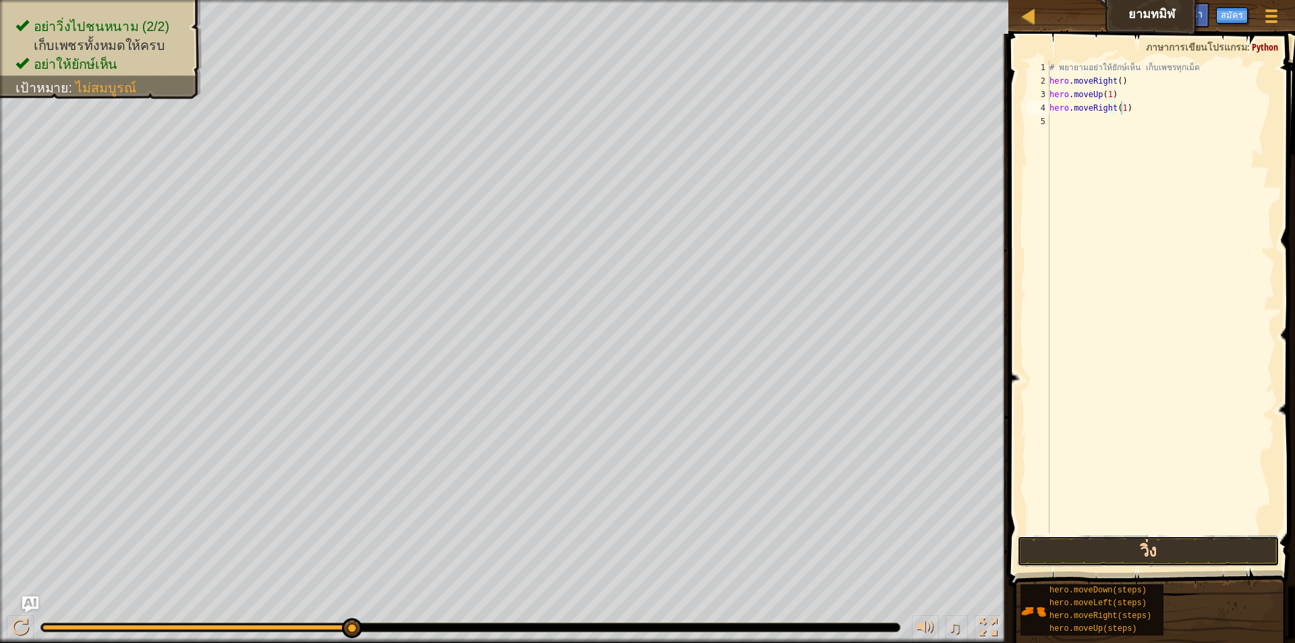
click at [1088, 542] on button "วิ่ง" at bounding box center [1148, 550] width 262 height 31
click at [1132, 123] on div "# พยายามอย่าให้ยักษ์เห็น เก็บเพชรทุกเม็ด hero . moveRight ( ) hero . moveUp ( 1…" at bounding box center [1161, 310] width 228 height 499
click at [1134, 122] on div "# พยายามอย่าให้ยักษ์เห็น เก็บเพชรทุกเม็ด hero . moveRight ( ) hero . moveUp ( 1…" at bounding box center [1161, 310] width 228 height 499
click at [1048, 546] on button "วิ่ง" at bounding box center [1148, 550] width 262 height 31
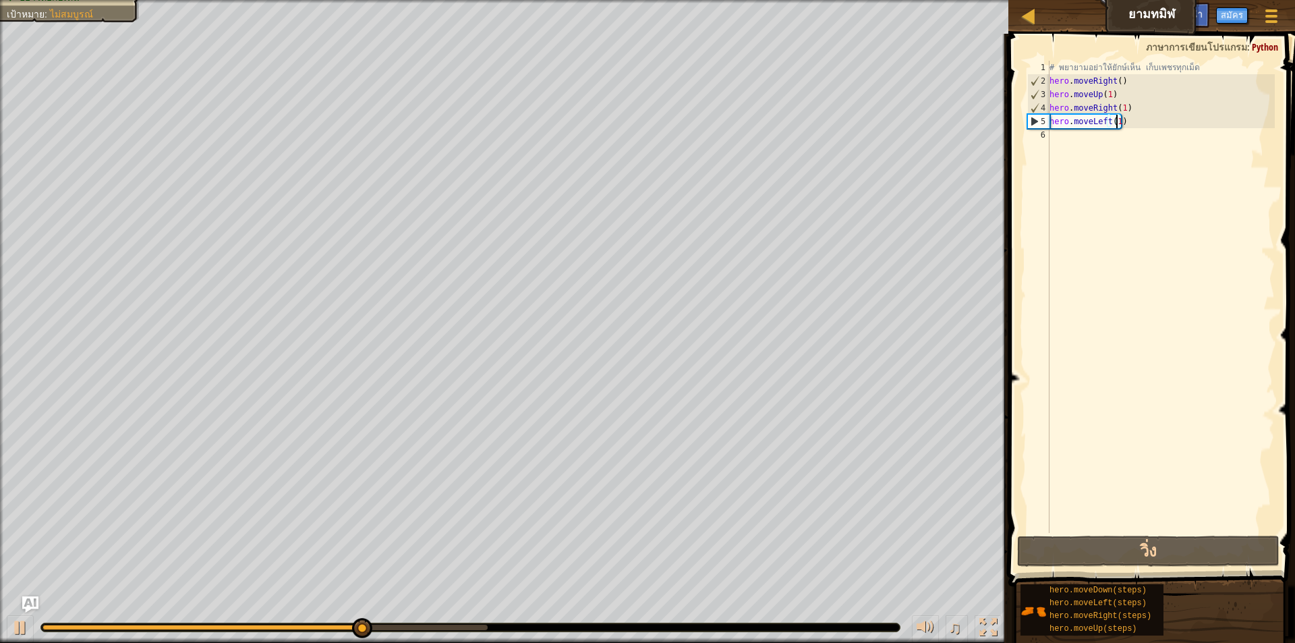
click at [1148, 122] on div "# พยายามอย่าให้ยักษ์เห็น เก็บเพชรทุกเม็ด hero . moveRight ( ) hero . moveUp ( 1…" at bounding box center [1161, 310] width 228 height 499
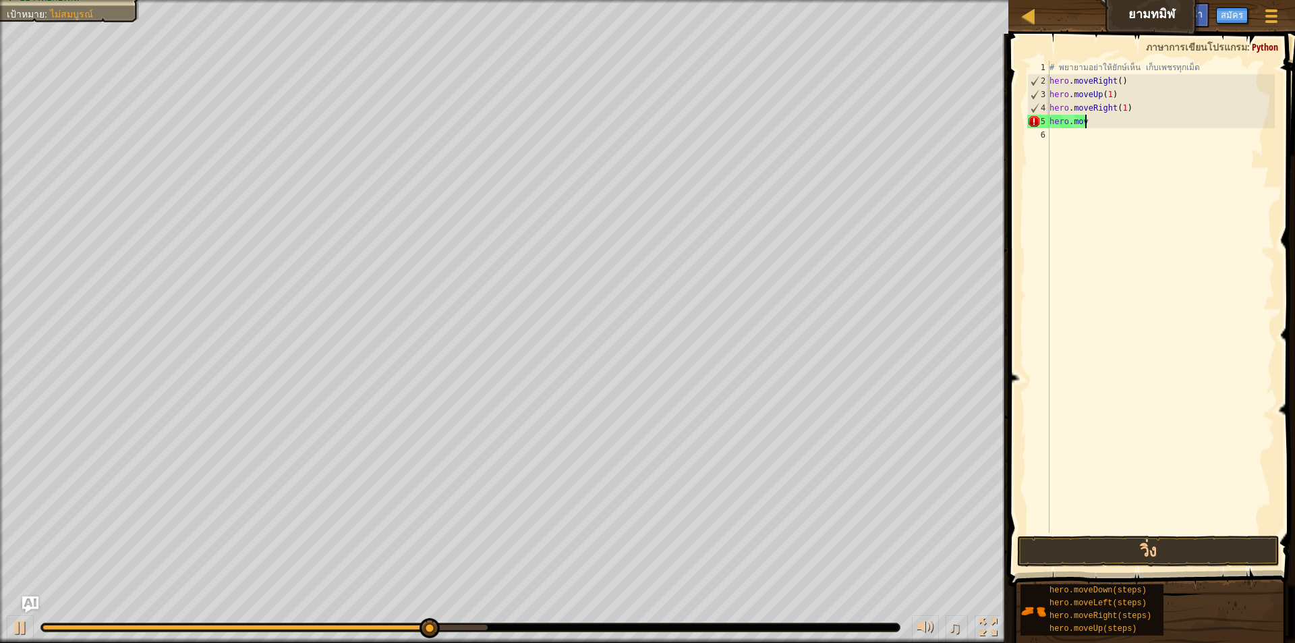
scroll to position [6, 1]
type textarea "h"
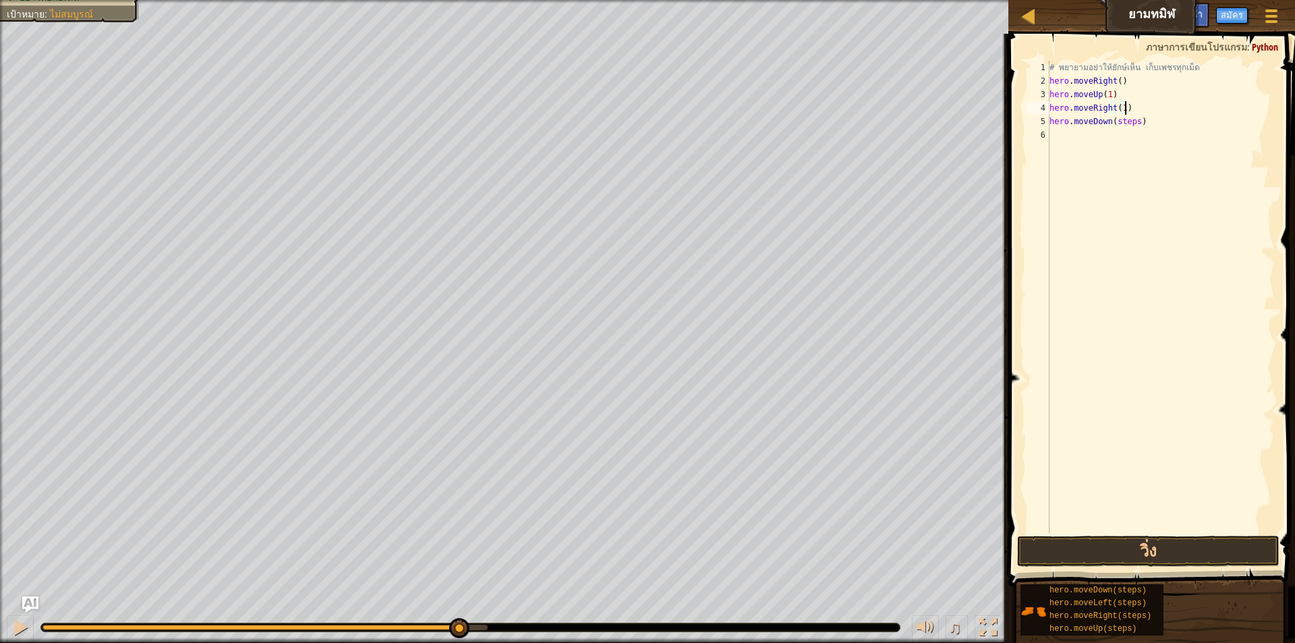
click at [1133, 114] on div "# พยายามอย่าให้ยักษ์เห็น เก็บเพชรทุกเม็ด hero . moveRight ( ) hero . moveUp ( 1…" at bounding box center [1161, 310] width 228 height 499
click at [1138, 126] on div "# พยายามอย่าให้ยักษ์เห็น เก็บเพชรทุกเม็ด hero . moveRight ( ) hero . moveUp ( 1…" at bounding box center [1161, 310] width 228 height 499
click at [1134, 121] on div "# พยายามอย่าให้ยักษ์เห็น เก็บเพชรทุกเม็ด hero . moveRight ( ) hero . moveUp ( 1…" at bounding box center [1161, 310] width 228 height 499
click at [1070, 554] on button "วิ่ง" at bounding box center [1148, 550] width 262 height 31
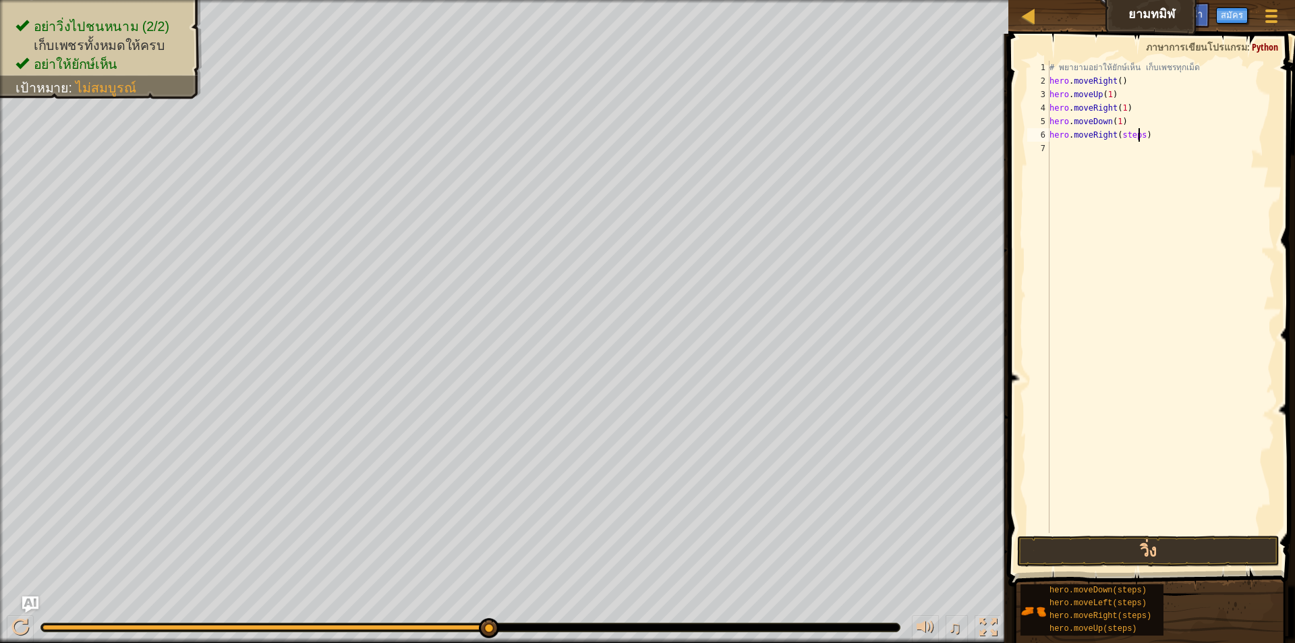
click at [1140, 140] on div "# พยายามอย่าให้ยักษ์เห็น เก็บเพชรทุกเม็ด hero . moveRight ( ) hero . moveUp ( 1…" at bounding box center [1161, 310] width 228 height 499
type textarea "hero.moveRight(1)"
click at [1072, 547] on button "วิ่ง" at bounding box center [1148, 550] width 262 height 31
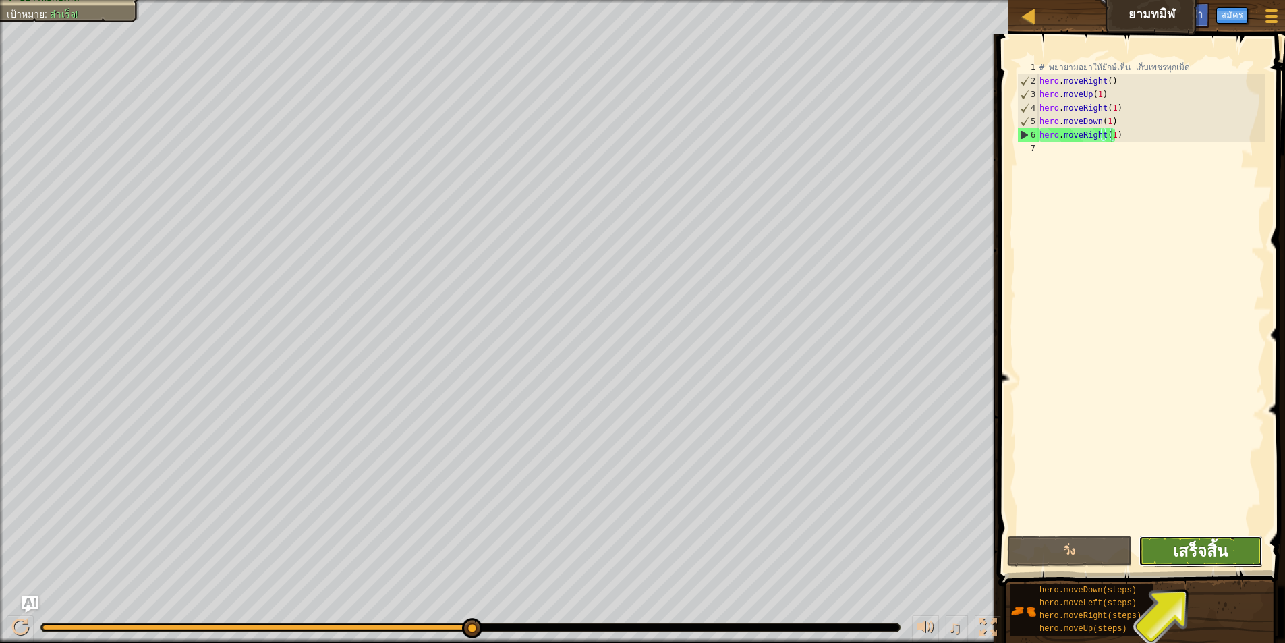
click at [1224, 554] on span "เสร็จสิ้น" at bounding box center [1200, 550] width 55 height 22
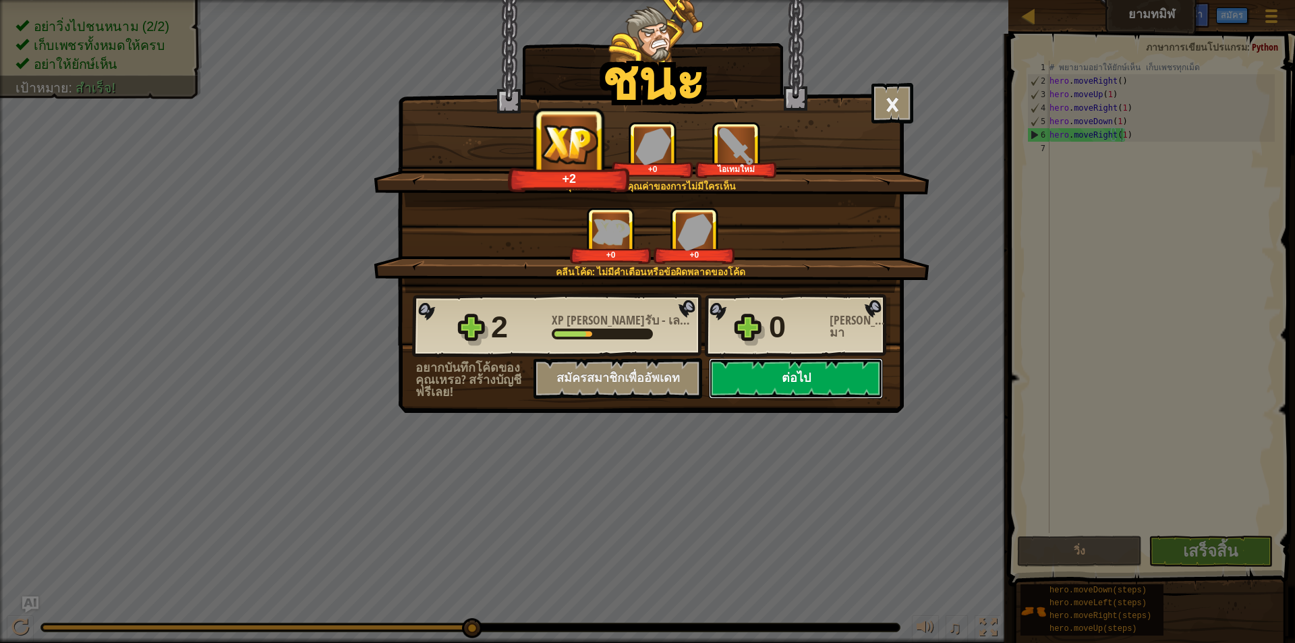
click at [774, 378] on button "ต่อไป" at bounding box center [796, 378] width 174 height 40
select select "th"
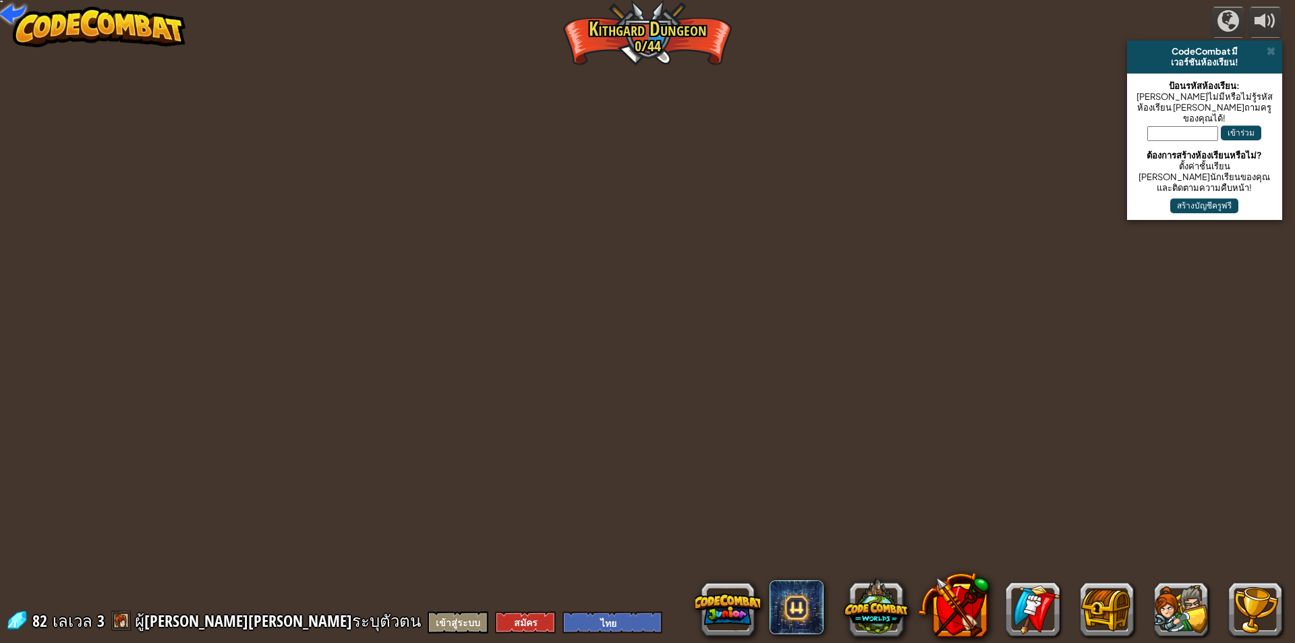
select select "th"
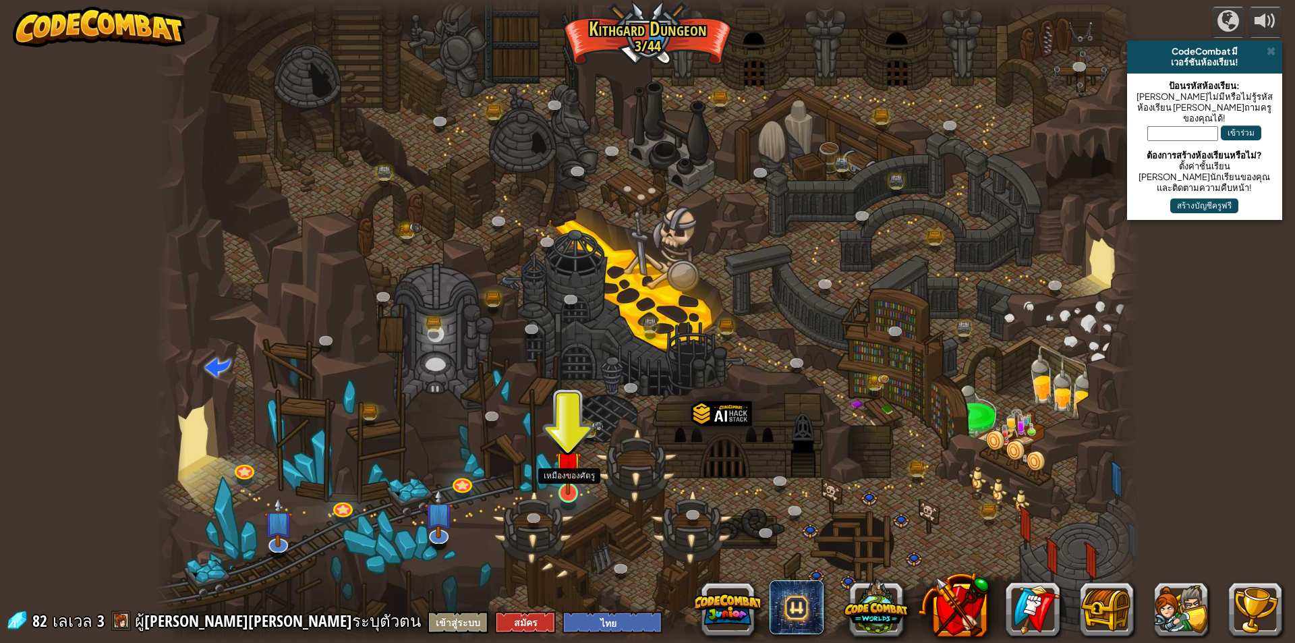
click at [565, 492] on img at bounding box center [568, 464] width 26 height 61
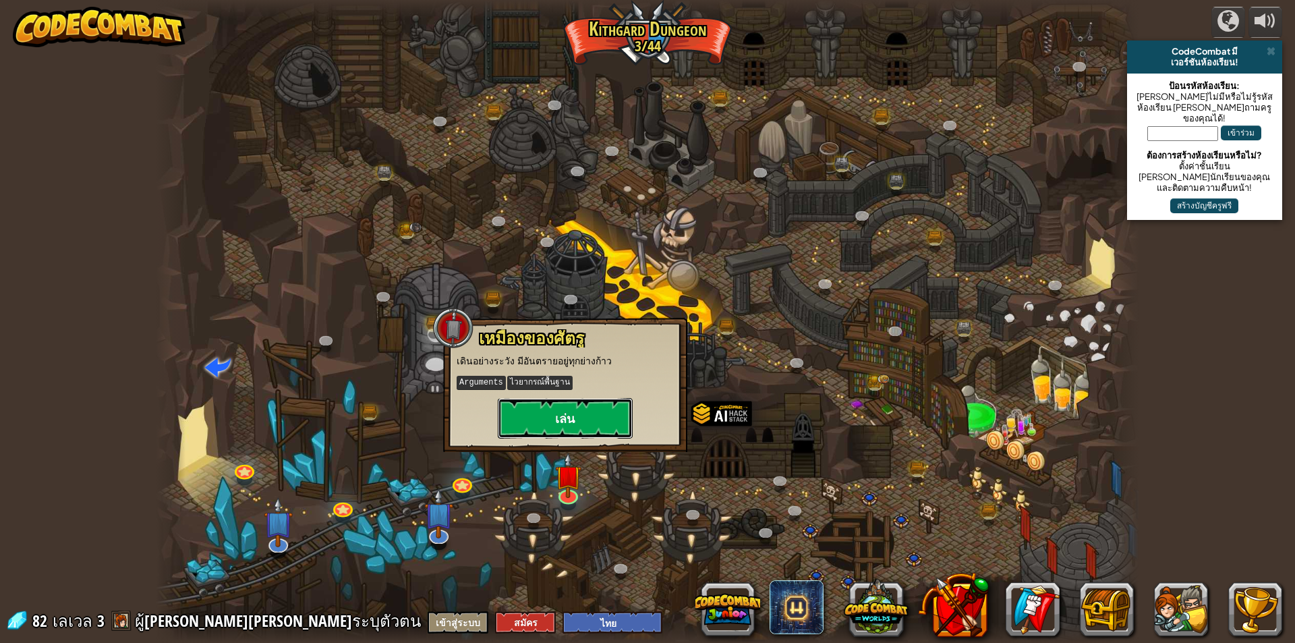
click at [535, 426] on button "เล่น" at bounding box center [565, 418] width 135 height 40
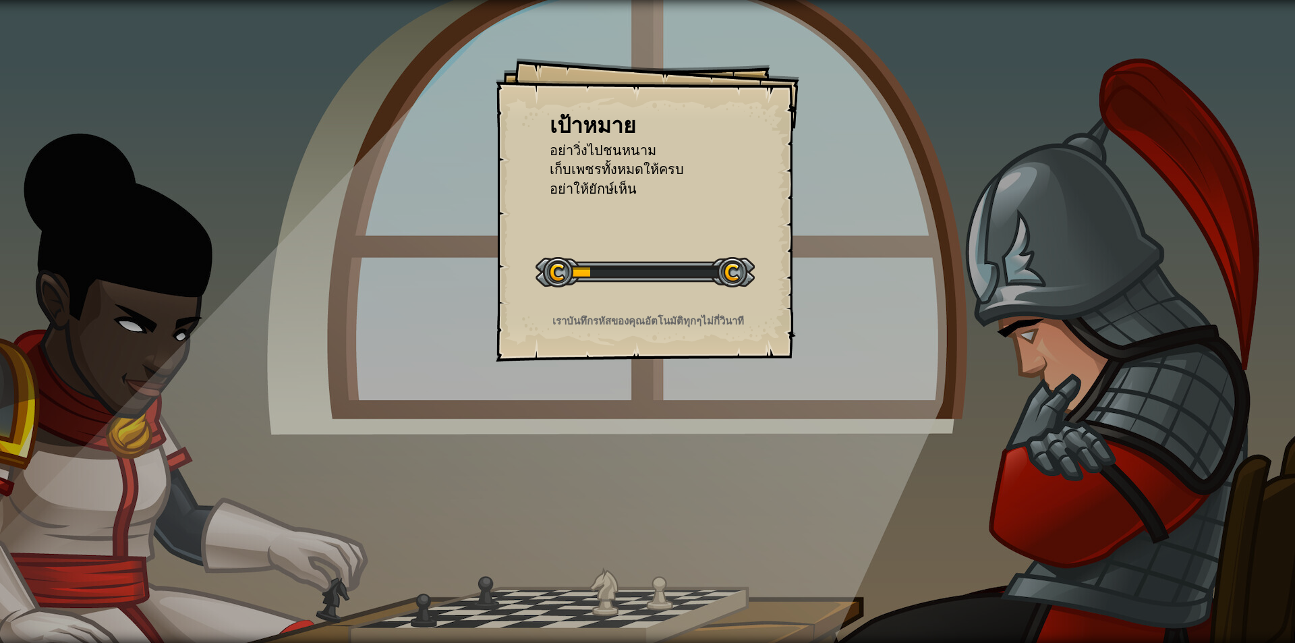
select select "th"
